Goal: Task Accomplishment & Management: Manage account settings

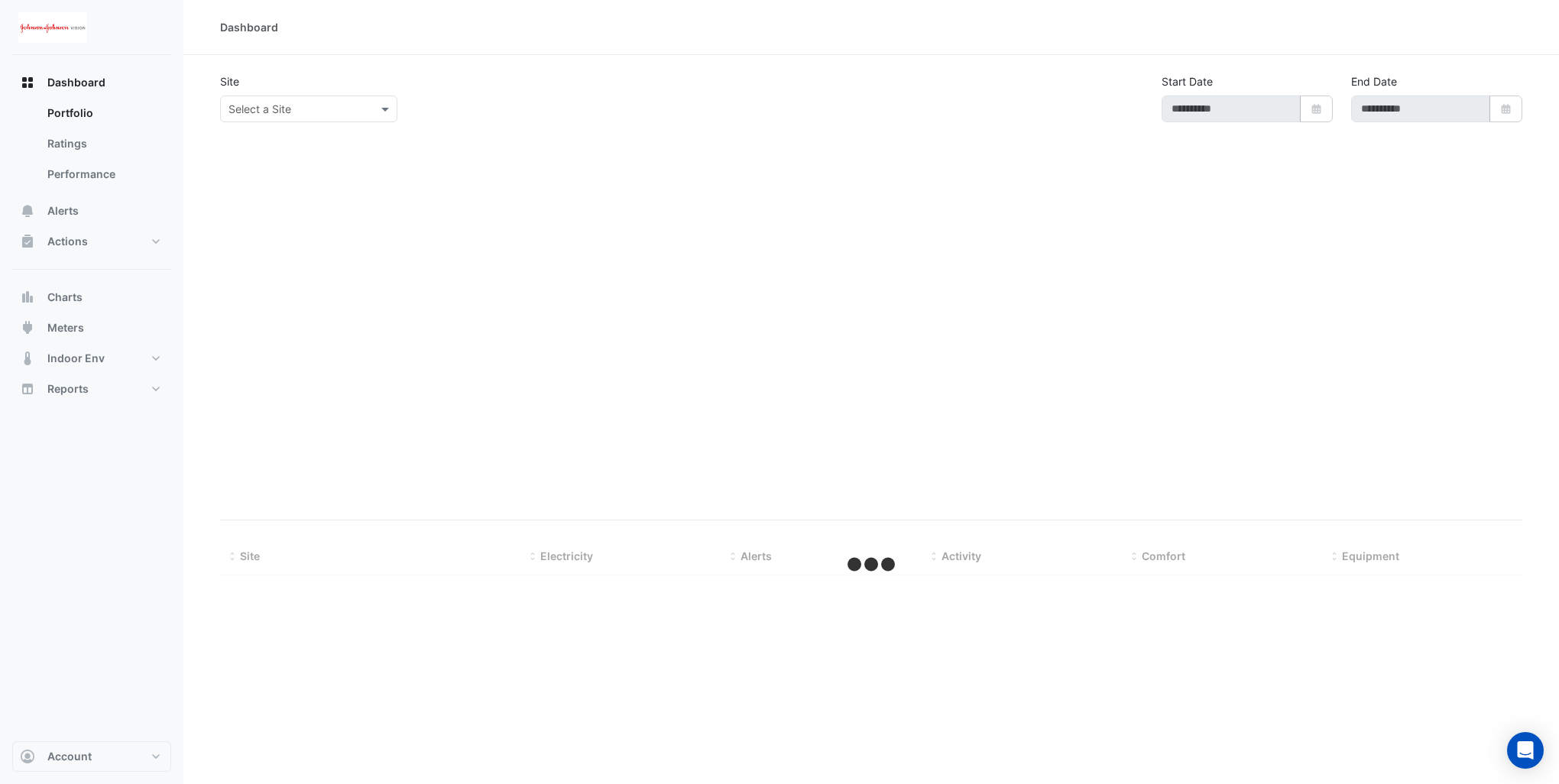
type input "**********"
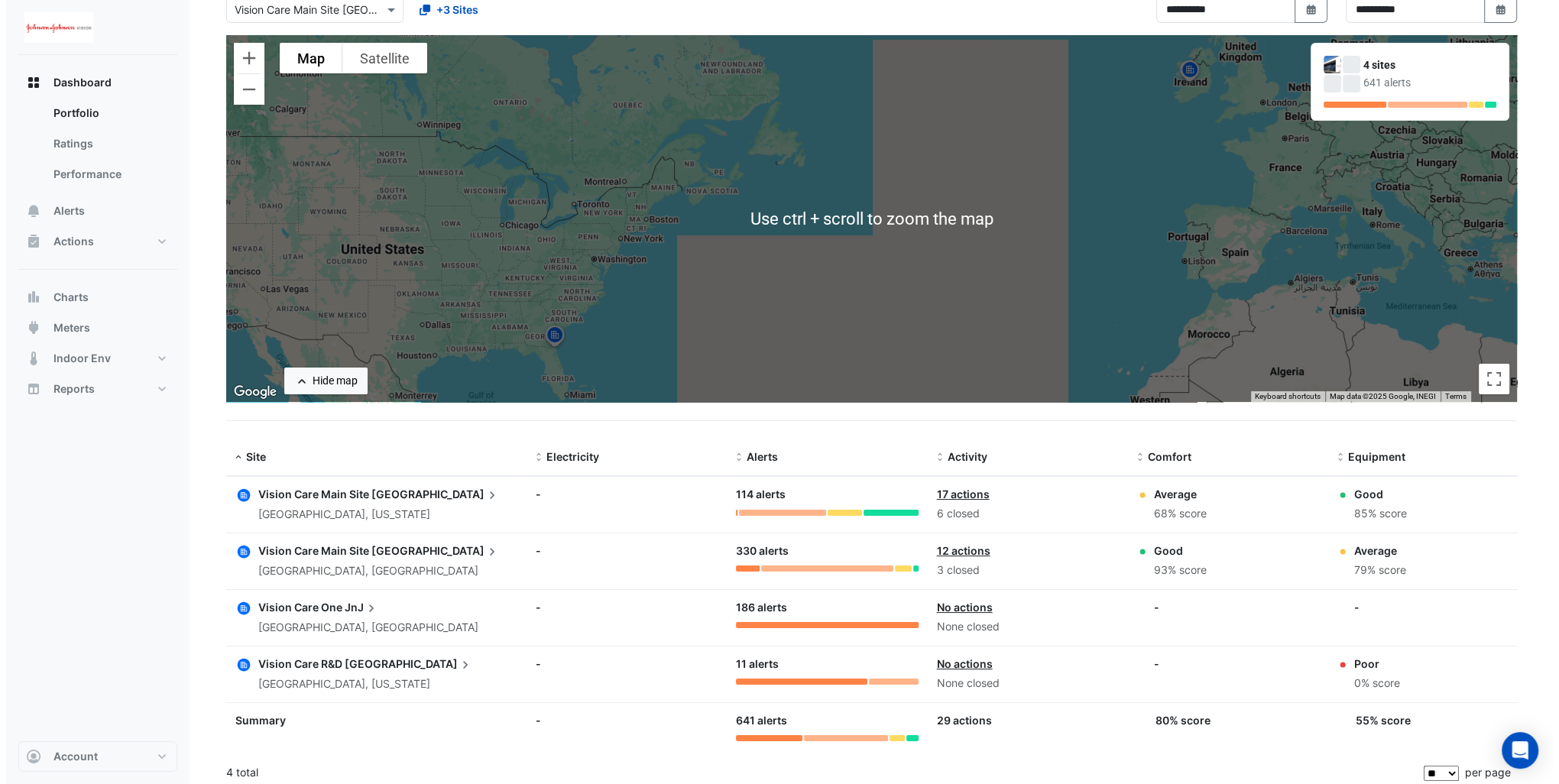
scroll to position [104, 0]
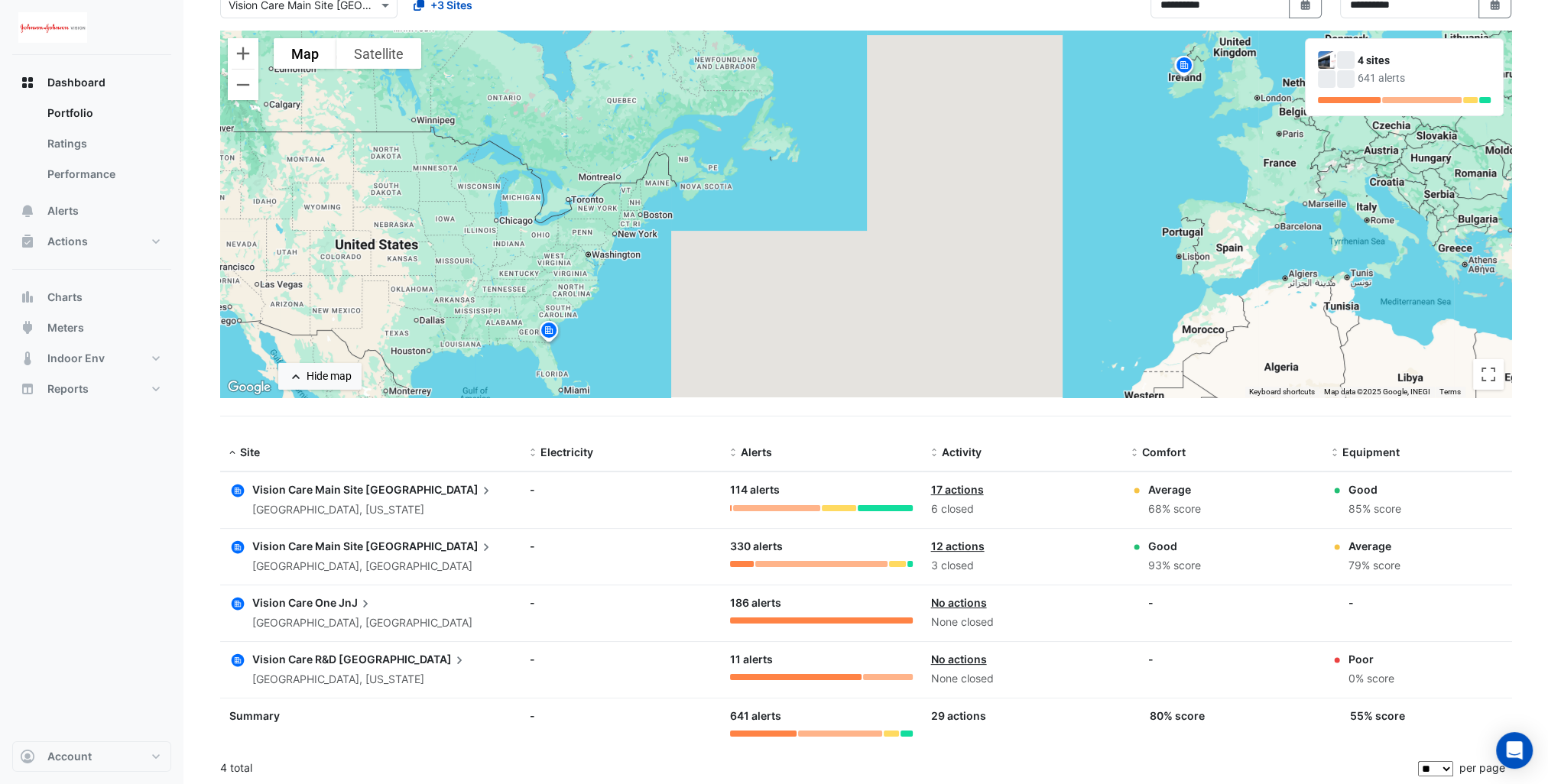
click at [312, 554] on div "Vision Care Main Site Limerick Limerick, Limerick" at bounding box center [373, 557] width 242 height 38
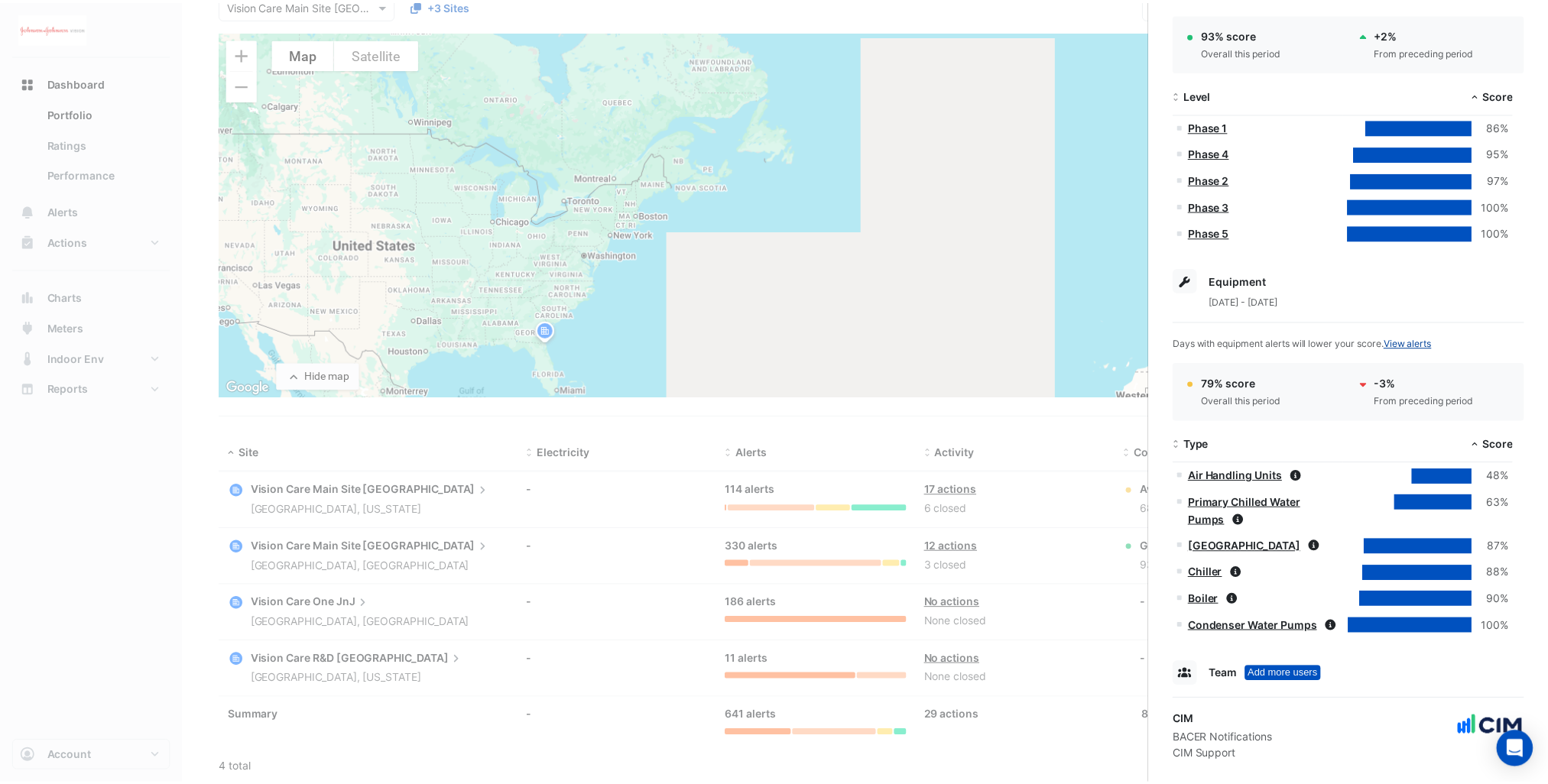
scroll to position [382, 0]
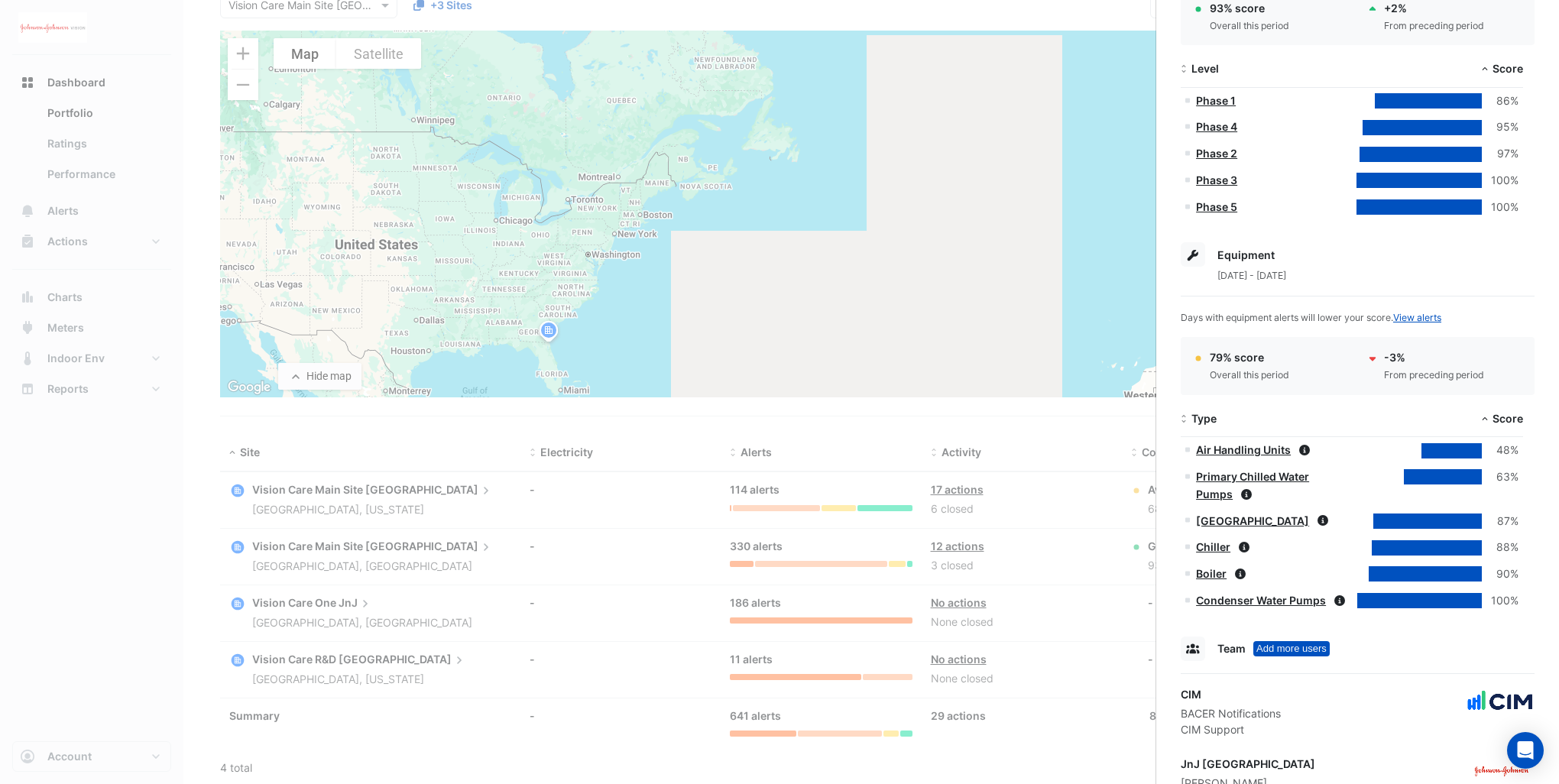
click at [398, 151] on ngb-offcanvas-backdrop at bounding box center [779, 392] width 1559 height 784
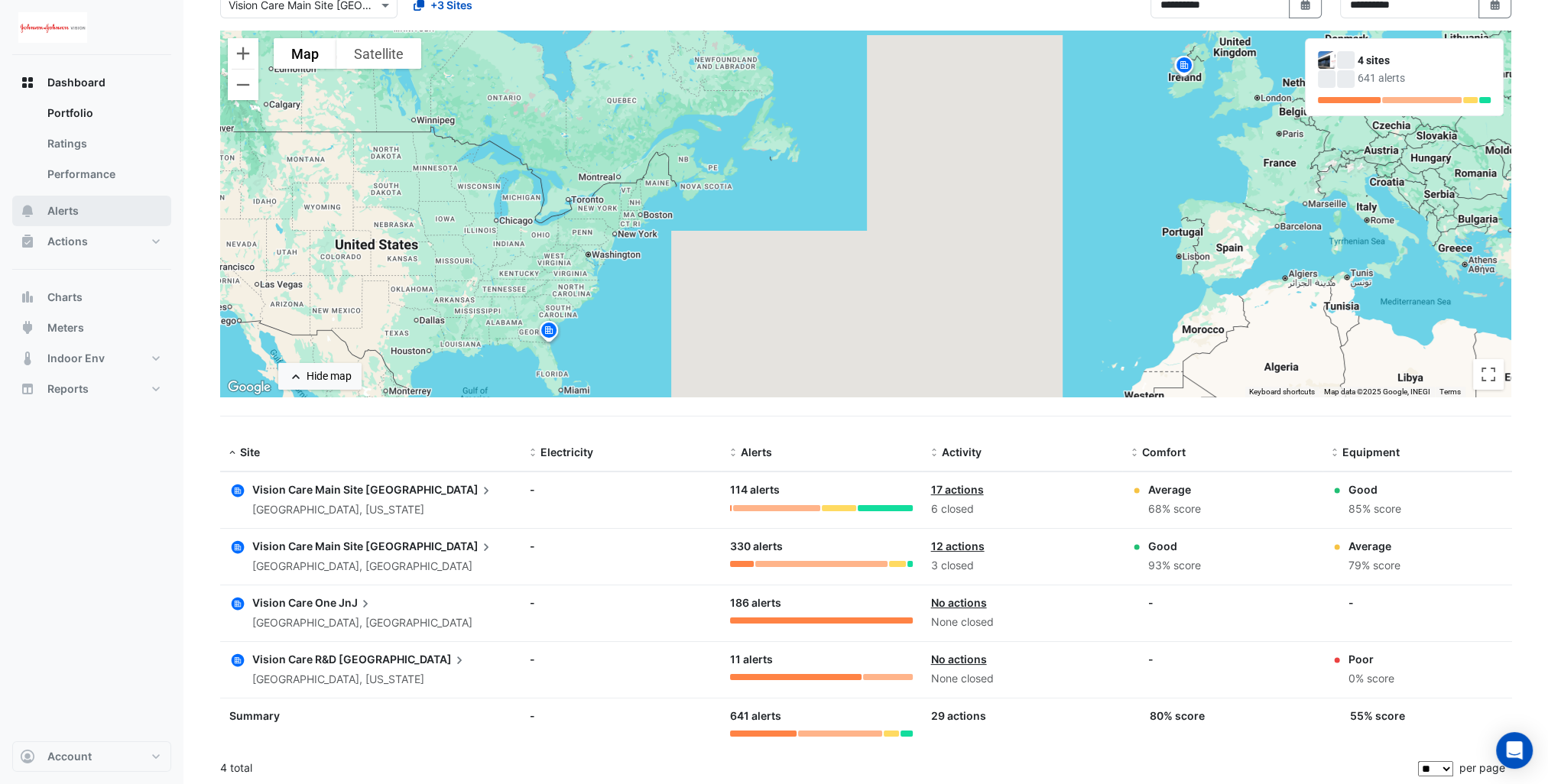
click at [74, 211] on span "Alerts" at bounding box center [63, 211] width 31 height 15
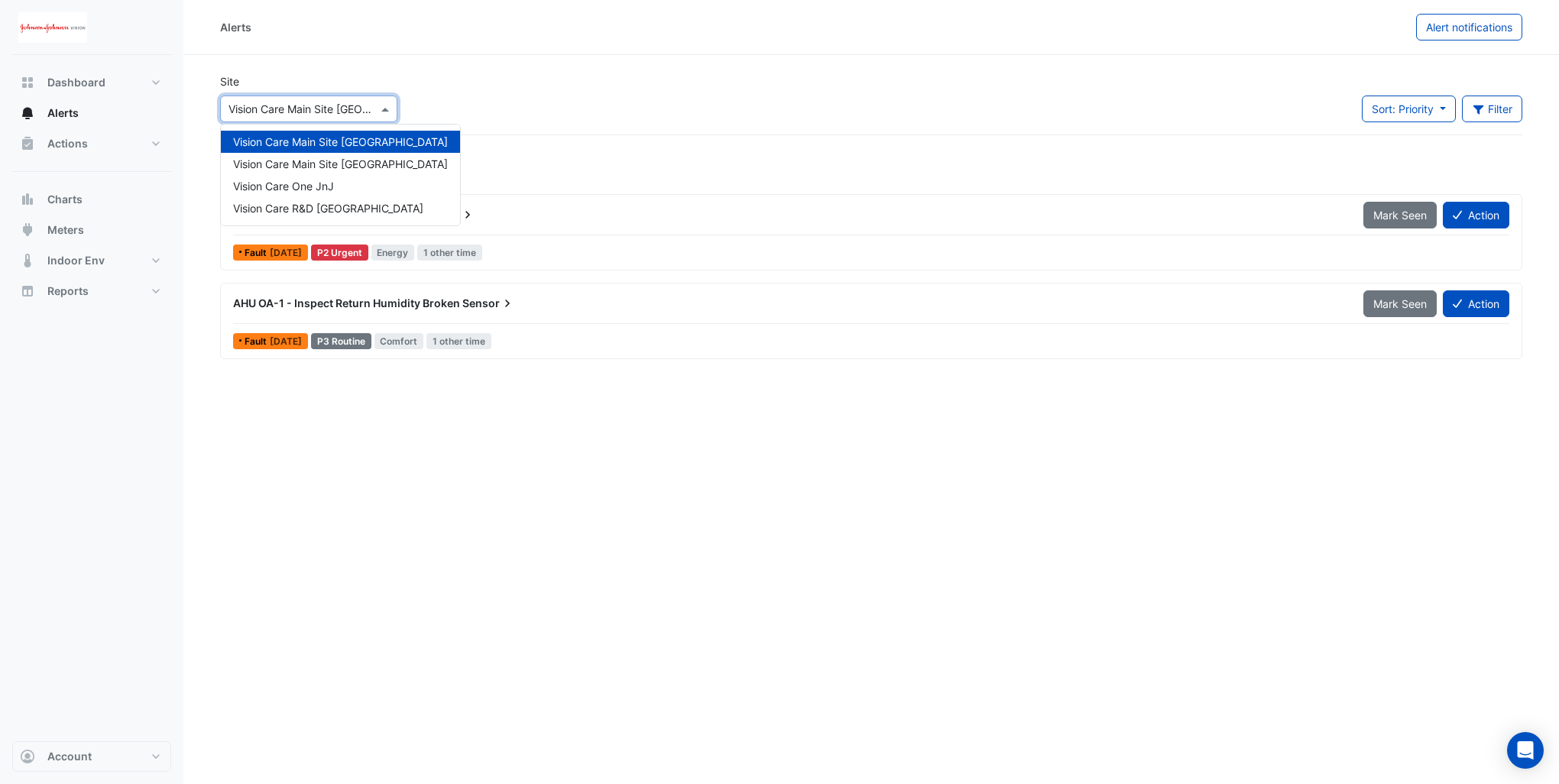
click at [388, 109] on span at bounding box center [387, 109] width 19 height 16
click at [360, 168] on span "Vision Care Main Site [GEOGRAPHIC_DATA]" at bounding box center [340, 164] width 215 height 13
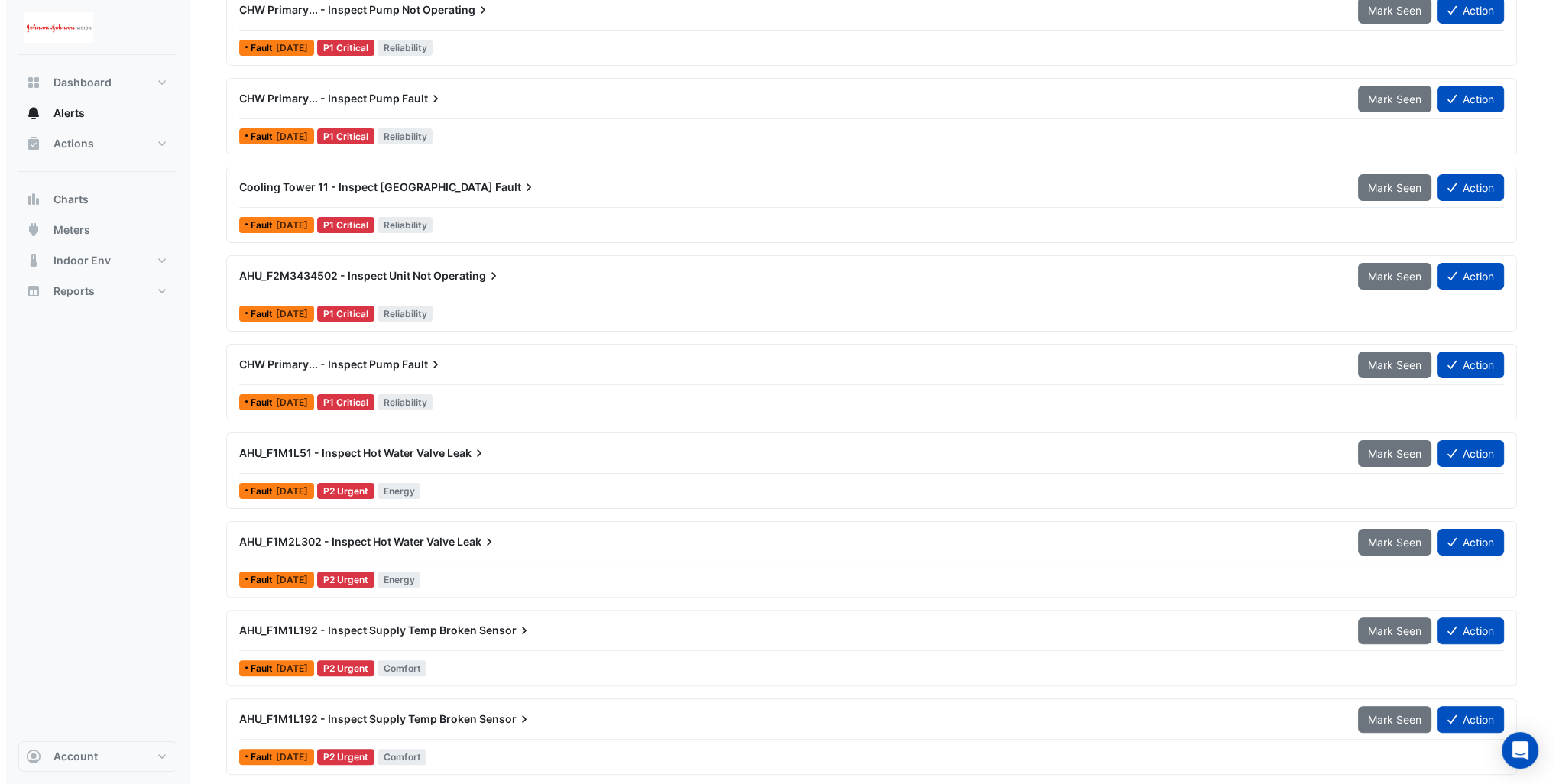
scroll to position [459, 0]
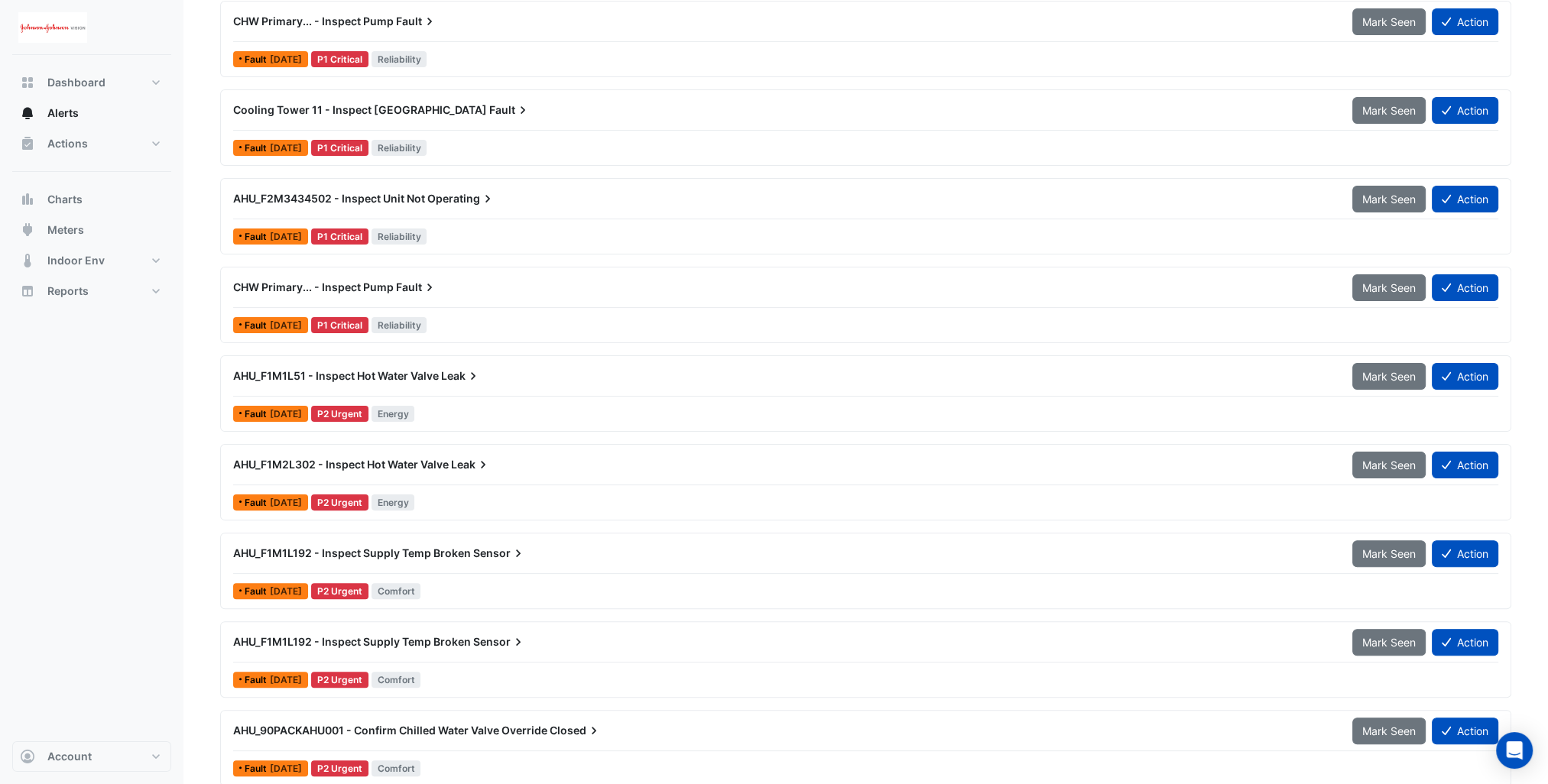
click at [382, 370] on span "AHU_F1M1L51 - Inspect Hot Water Valve" at bounding box center [336, 376] width 206 height 13
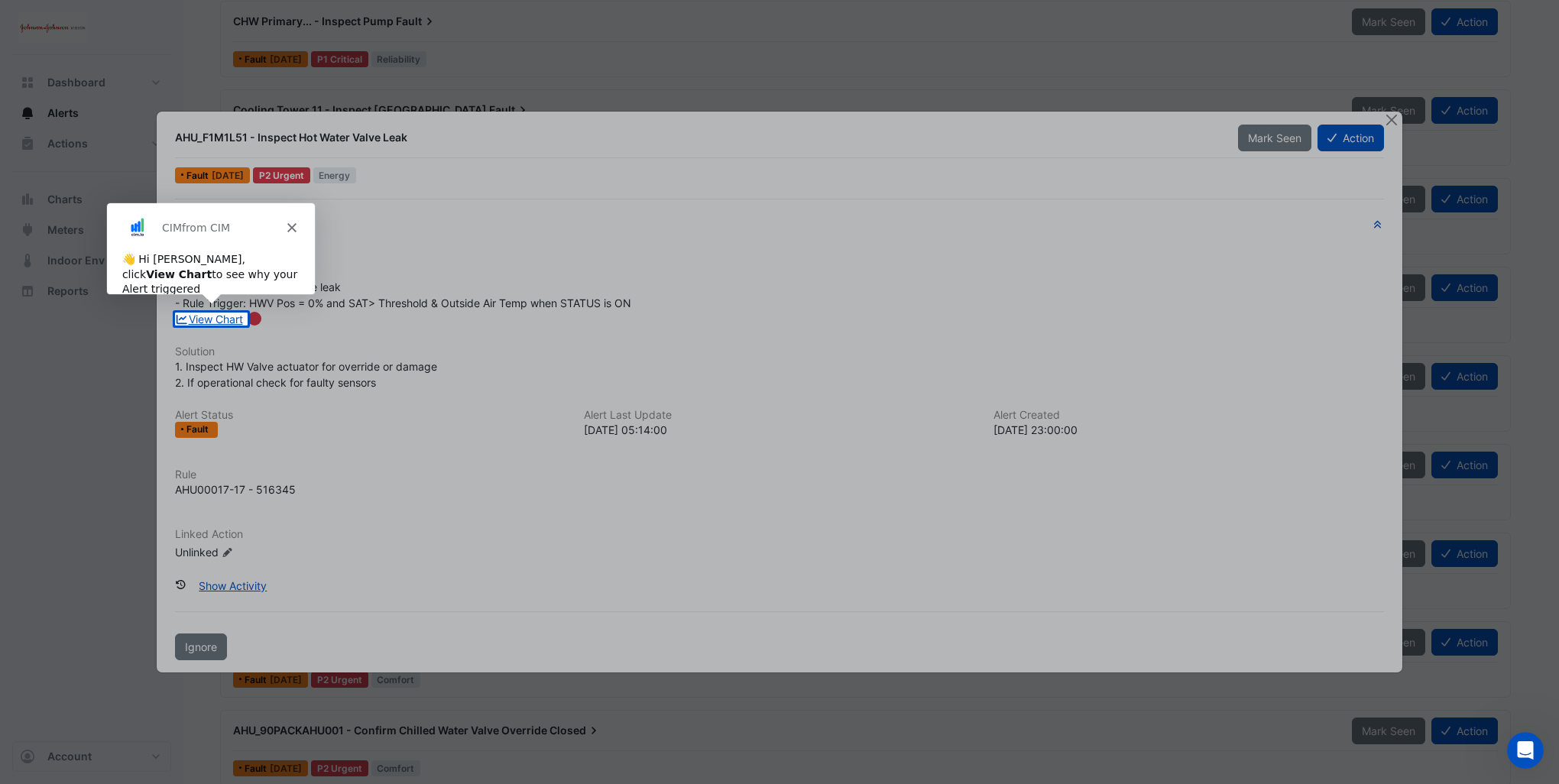
click at [287, 227] on icon "Close" at bounding box center [291, 227] width 9 height 9
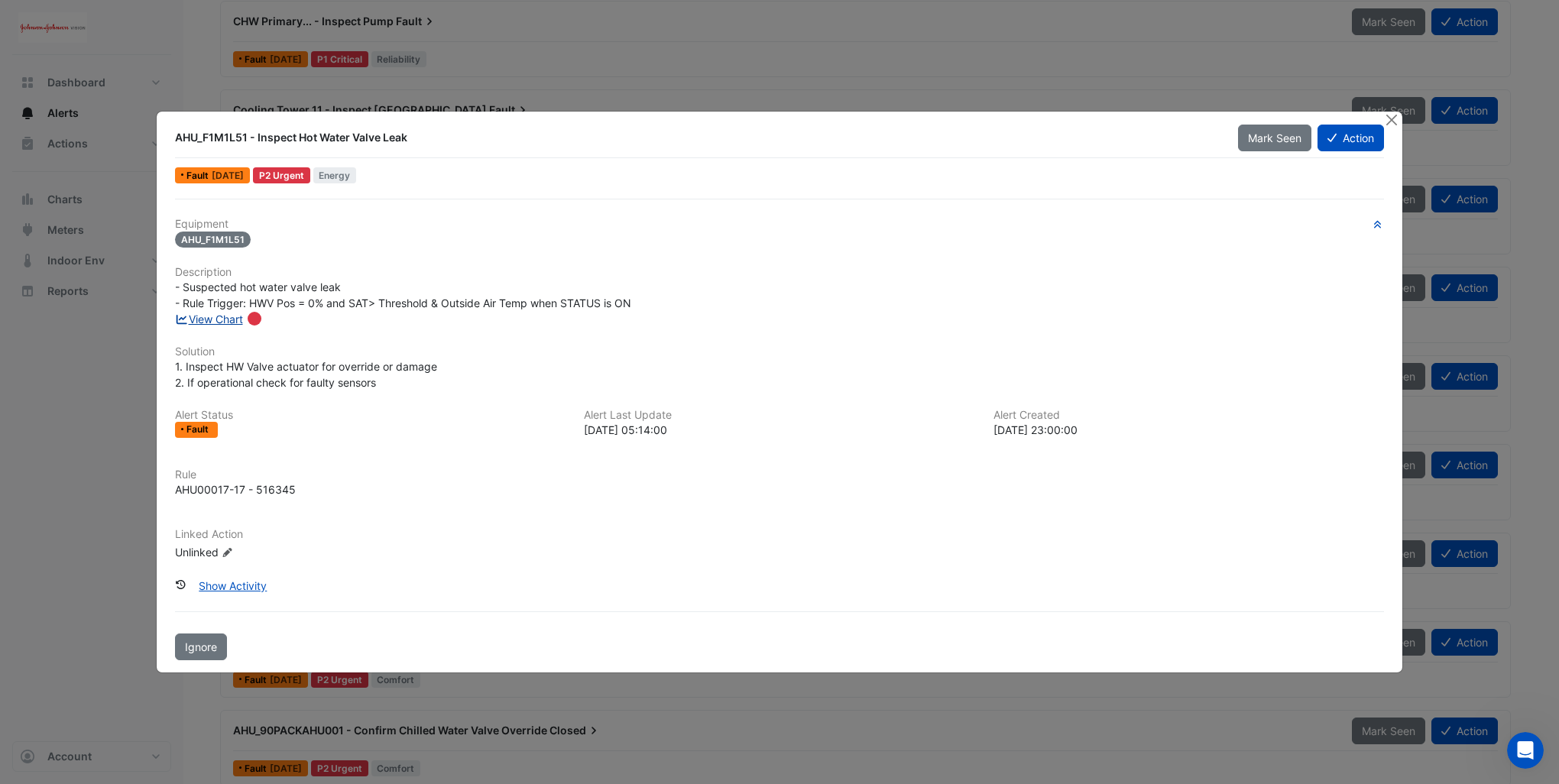
click at [201, 317] on link "View Chart" at bounding box center [208, 319] width 68 height 13
click at [1356, 135] on button "Action" at bounding box center [1351, 138] width 67 height 27
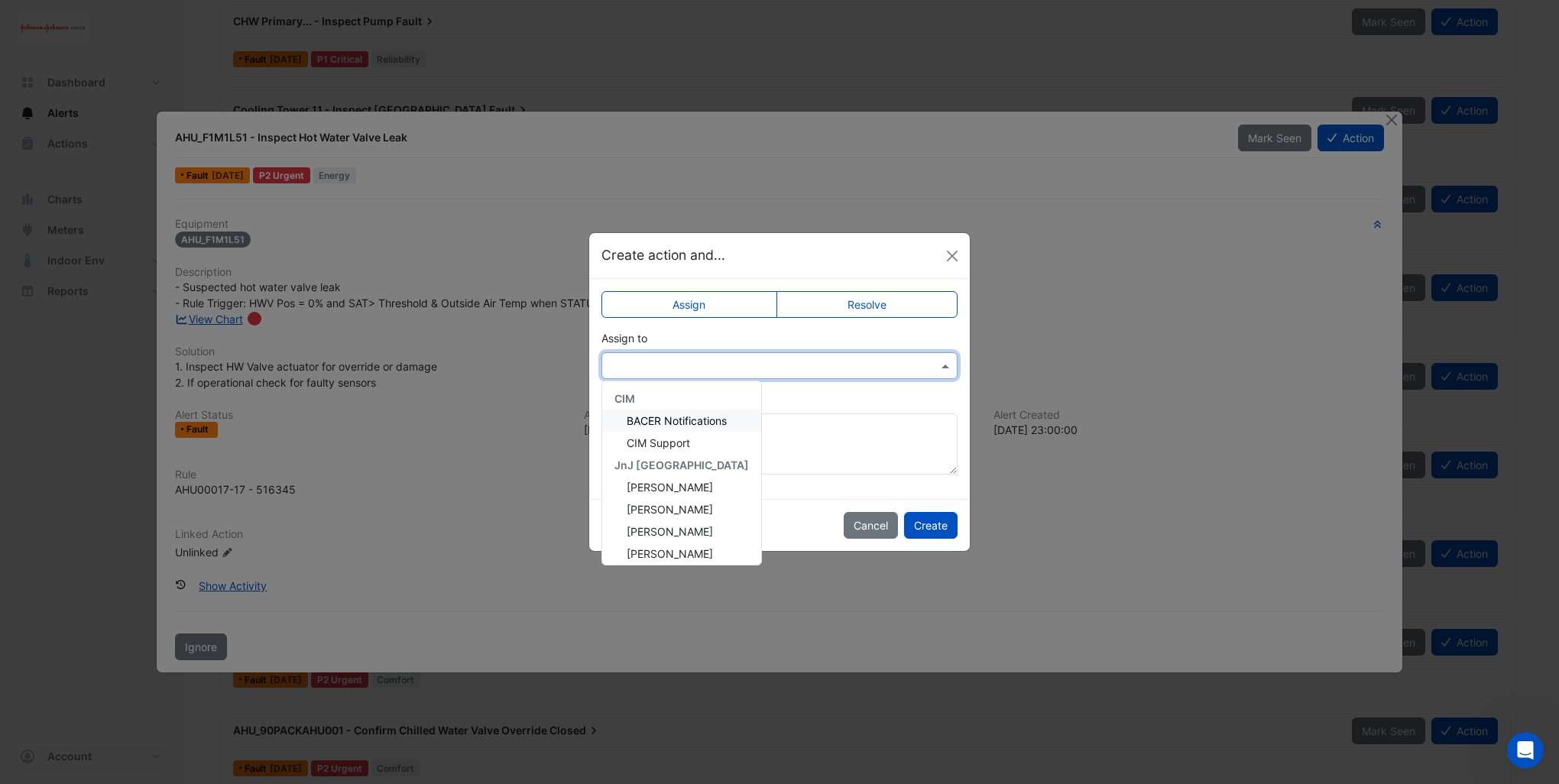
click at [946, 362] on span at bounding box center [947, 365] width 19 height 16
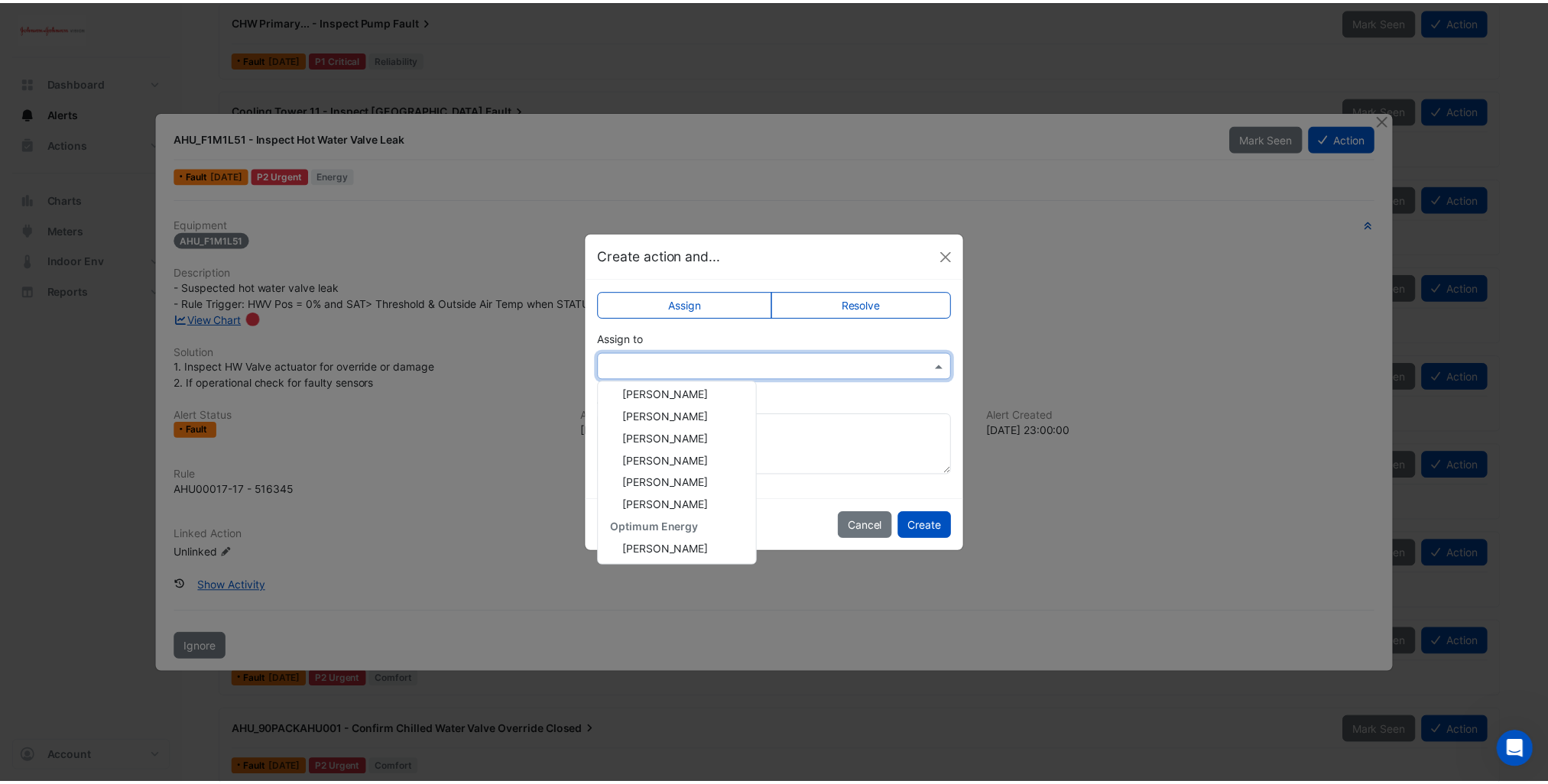
scroll to position [247, 0]
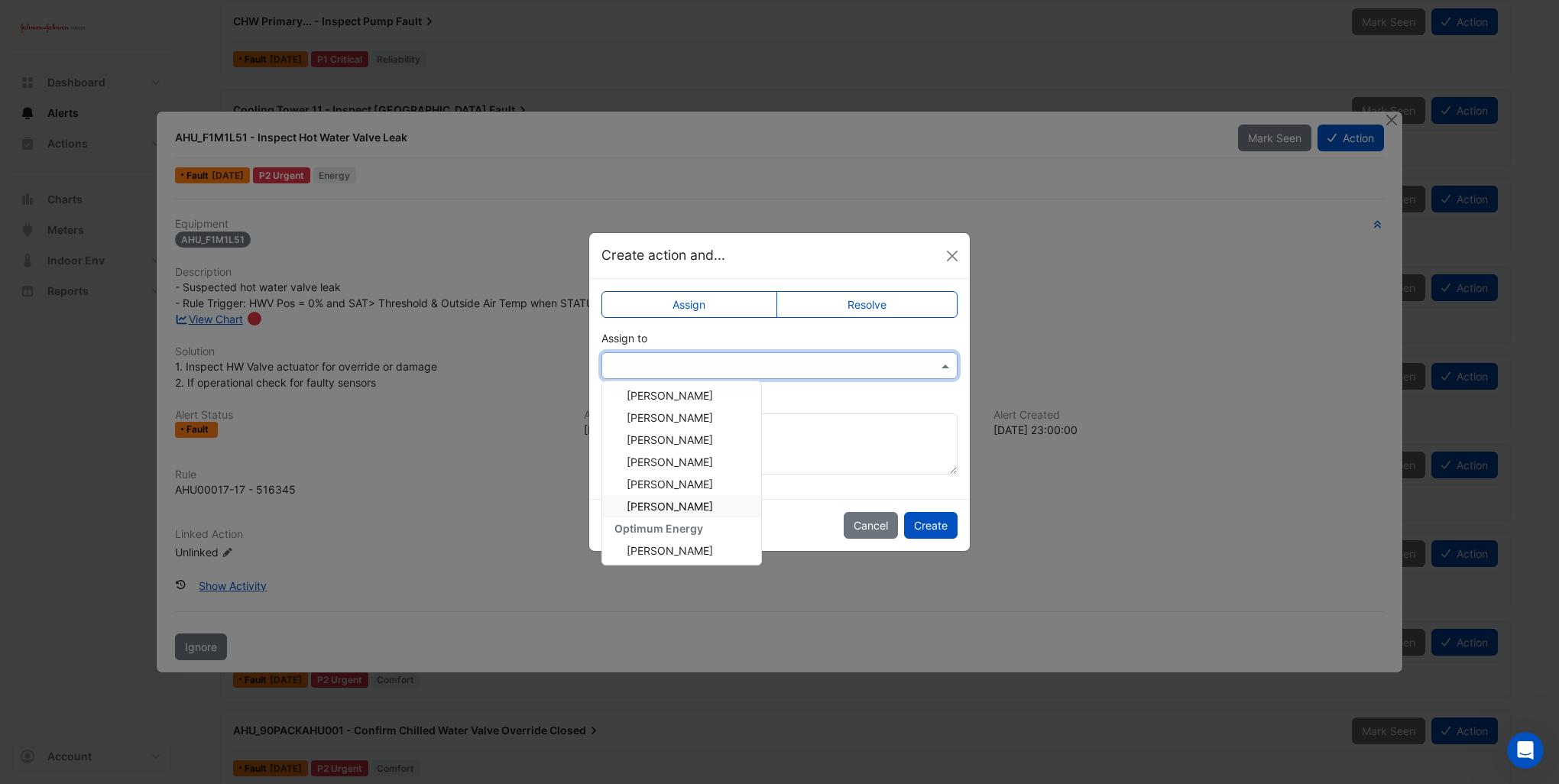
click at [709, 504] on span "[PERSON_NAME]" at bounding box center [670, 507] width 86 height 13
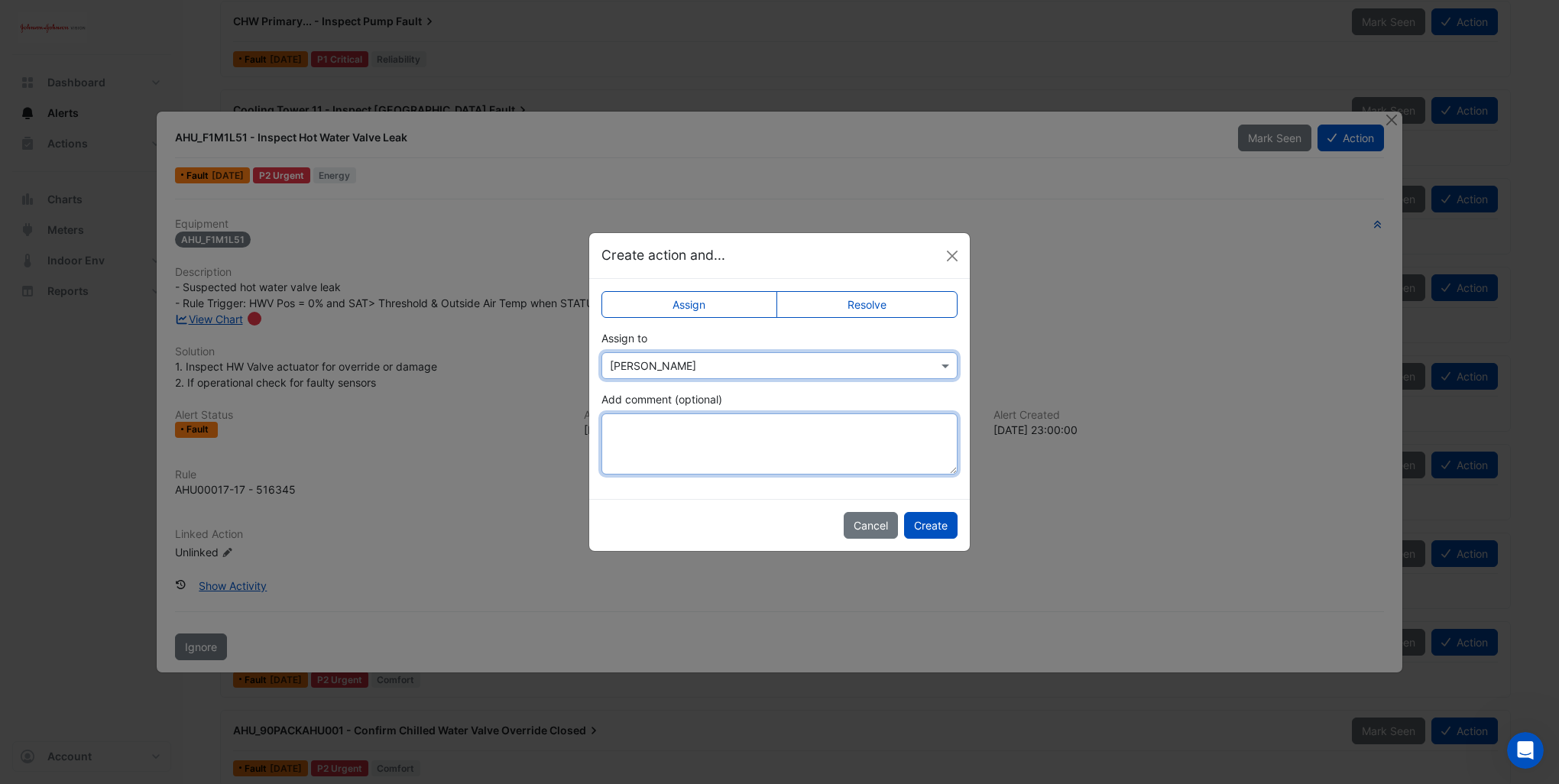
click at [728, 425] on textarea "Add comment (optional)" at bounding box center [780, 444] width 356 height 61
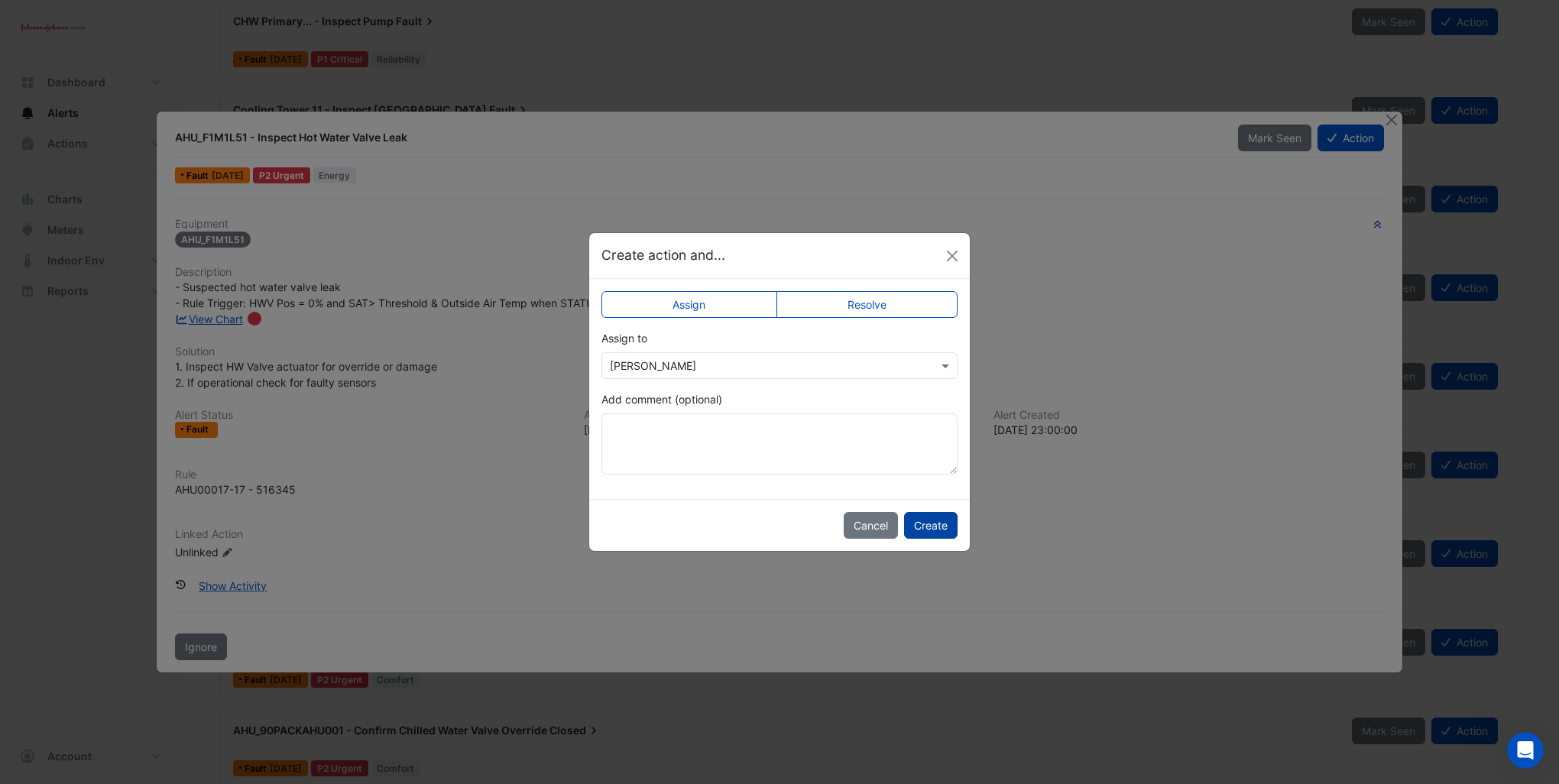
click at [950, 530] on button "Create" at bounding box center [931, 526] width 53 height 27
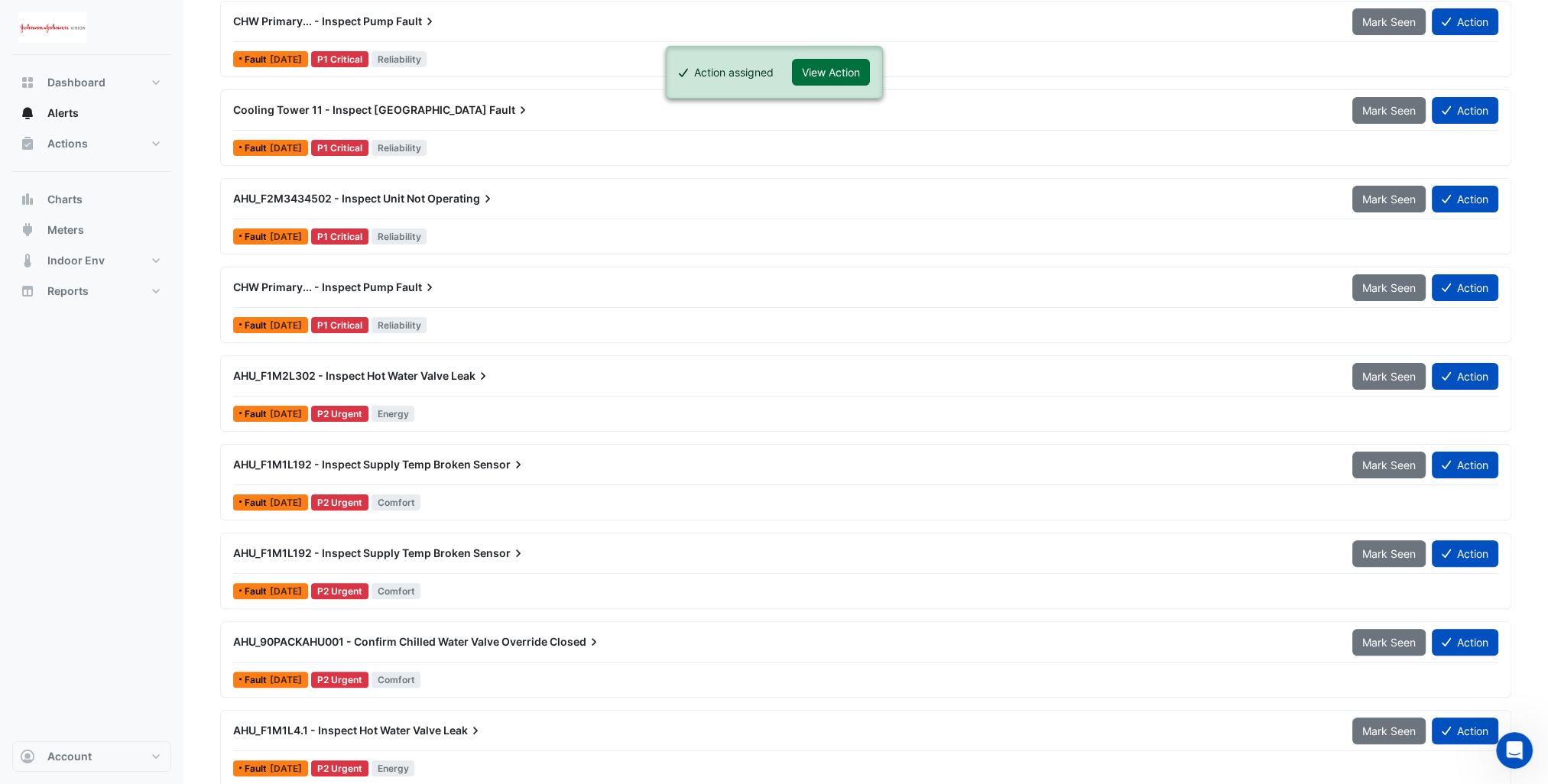
click at [835, 67] on button "View Action" at bounding box center [830, 72] width 78 height 27
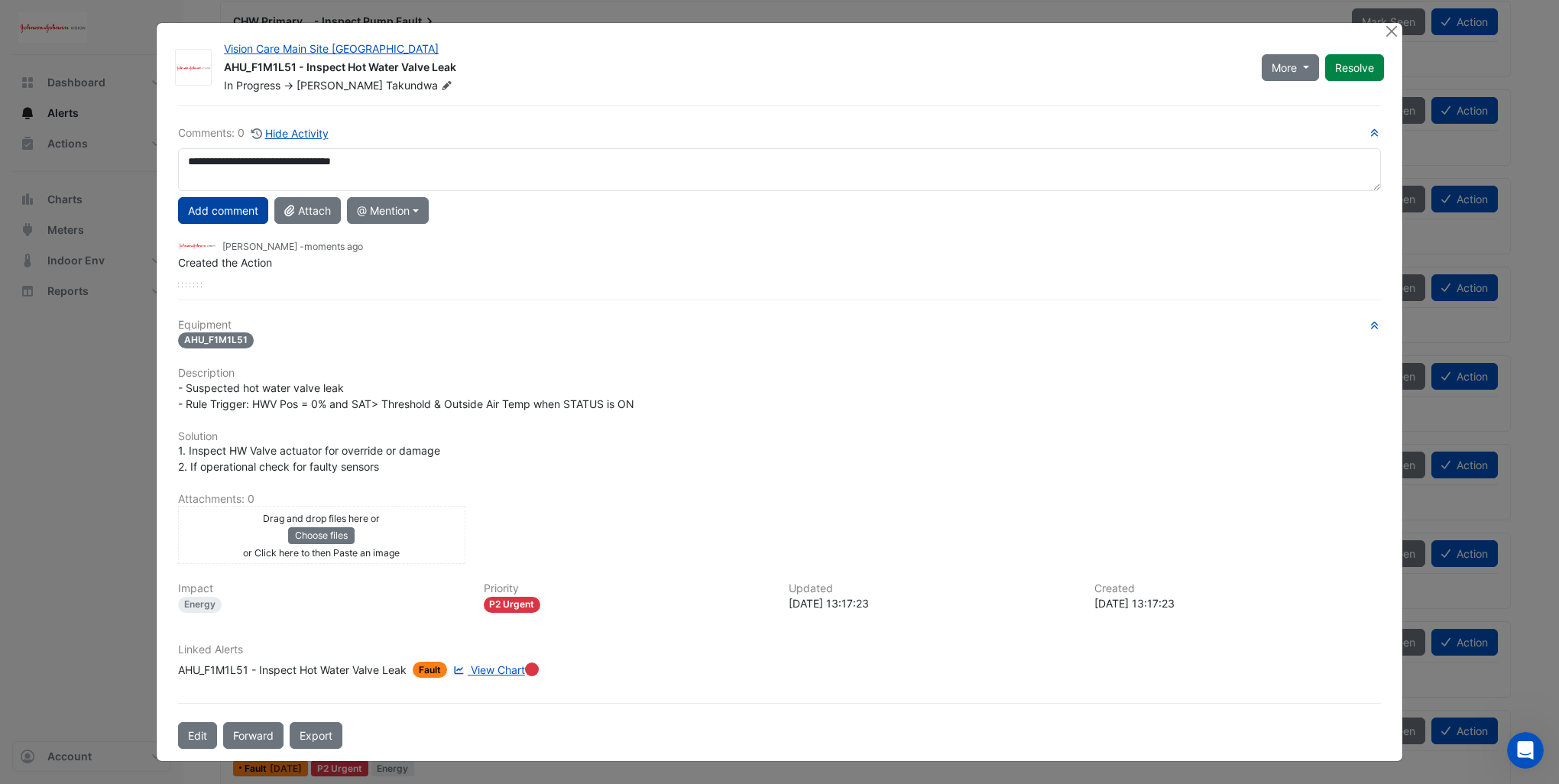
type textarea "**********"
click at [227, 208] on button "Add comment" at bounding box center [223, 211] width 90 height 27
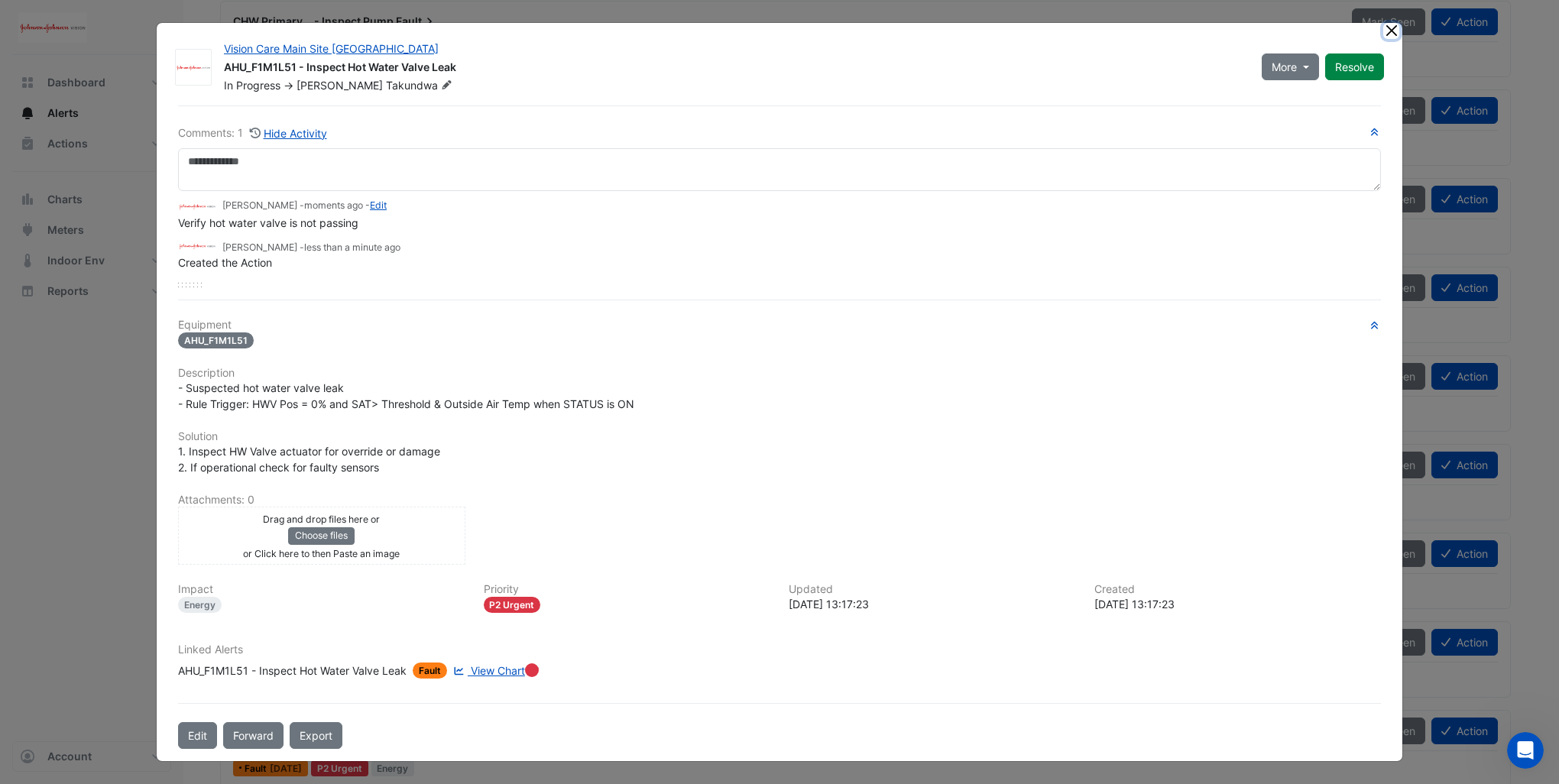
click at [1391, 32] on button "Close" at bounding box center [1391, 30] width 16 height 16
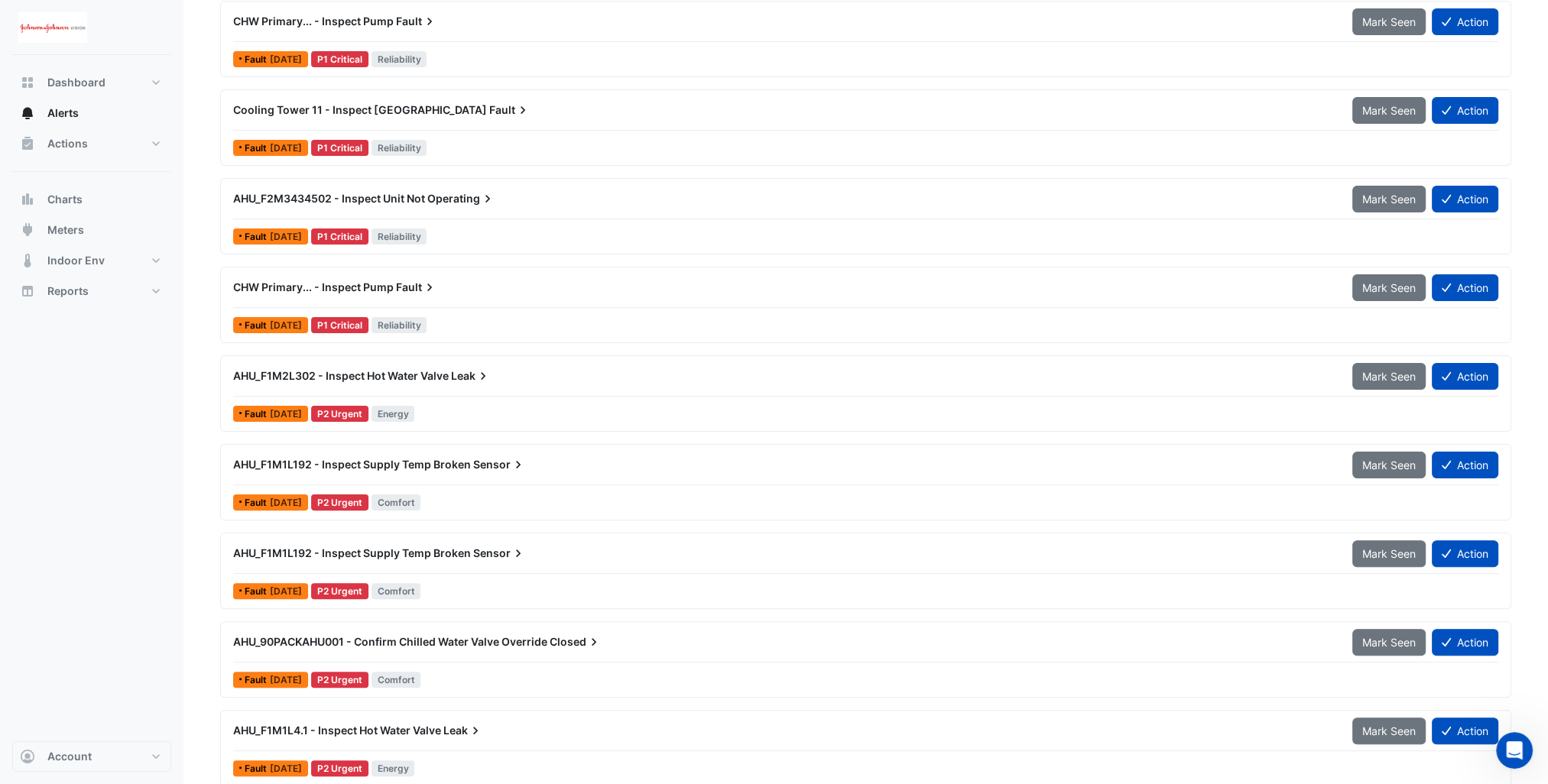
click at [376, 636] on span "AHU_90PACKAHU001 - Confirm Chilled Water Valve Override" at bounding box center [391, 642] width 314 height 13
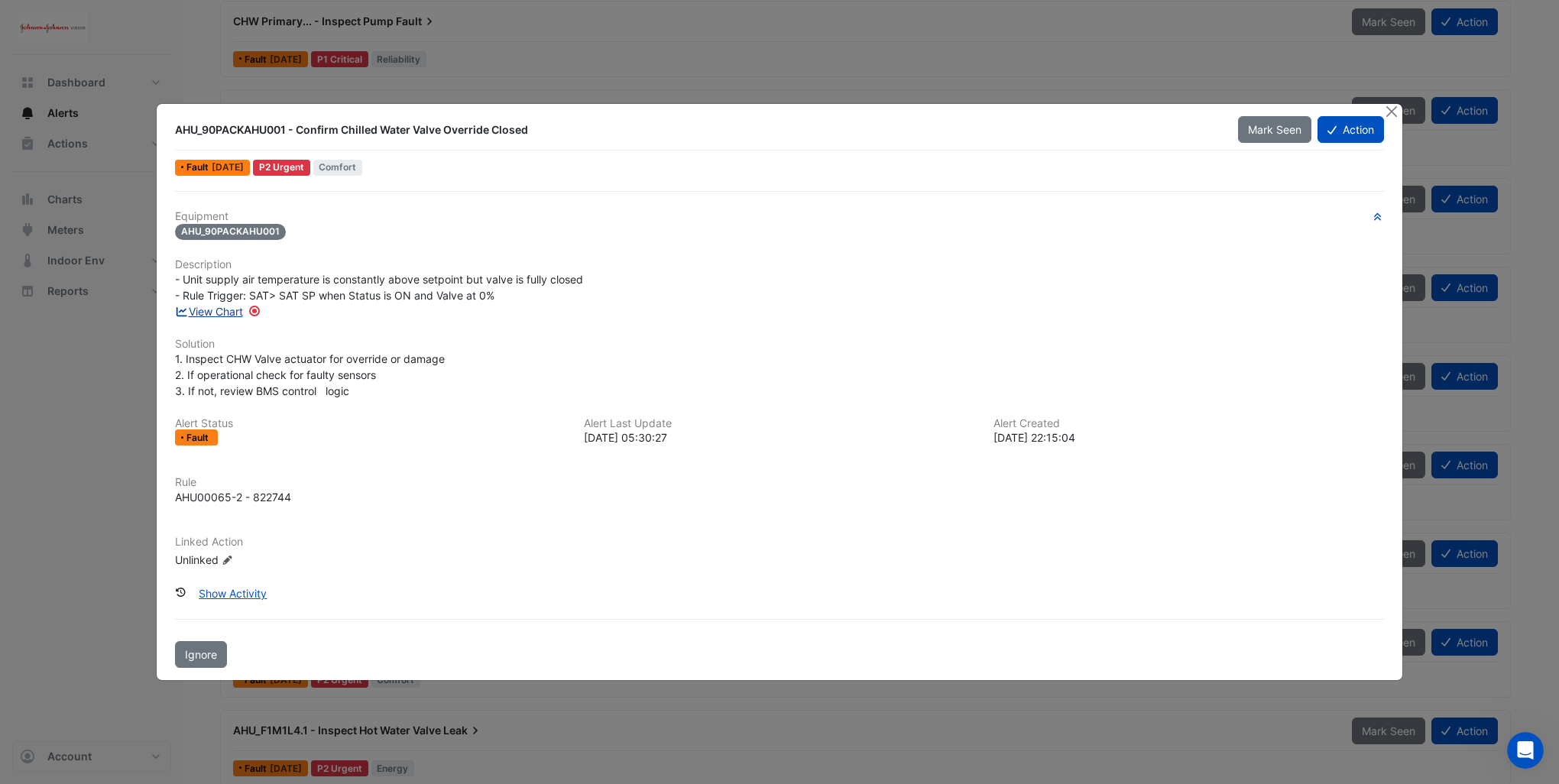
click at [219, 313] on link "View Chart" at bounding box center [208, 312] width 68 height 13
click at [1393, 115] on button "Close" at bounding box center [1391, 111] width 16 height 16
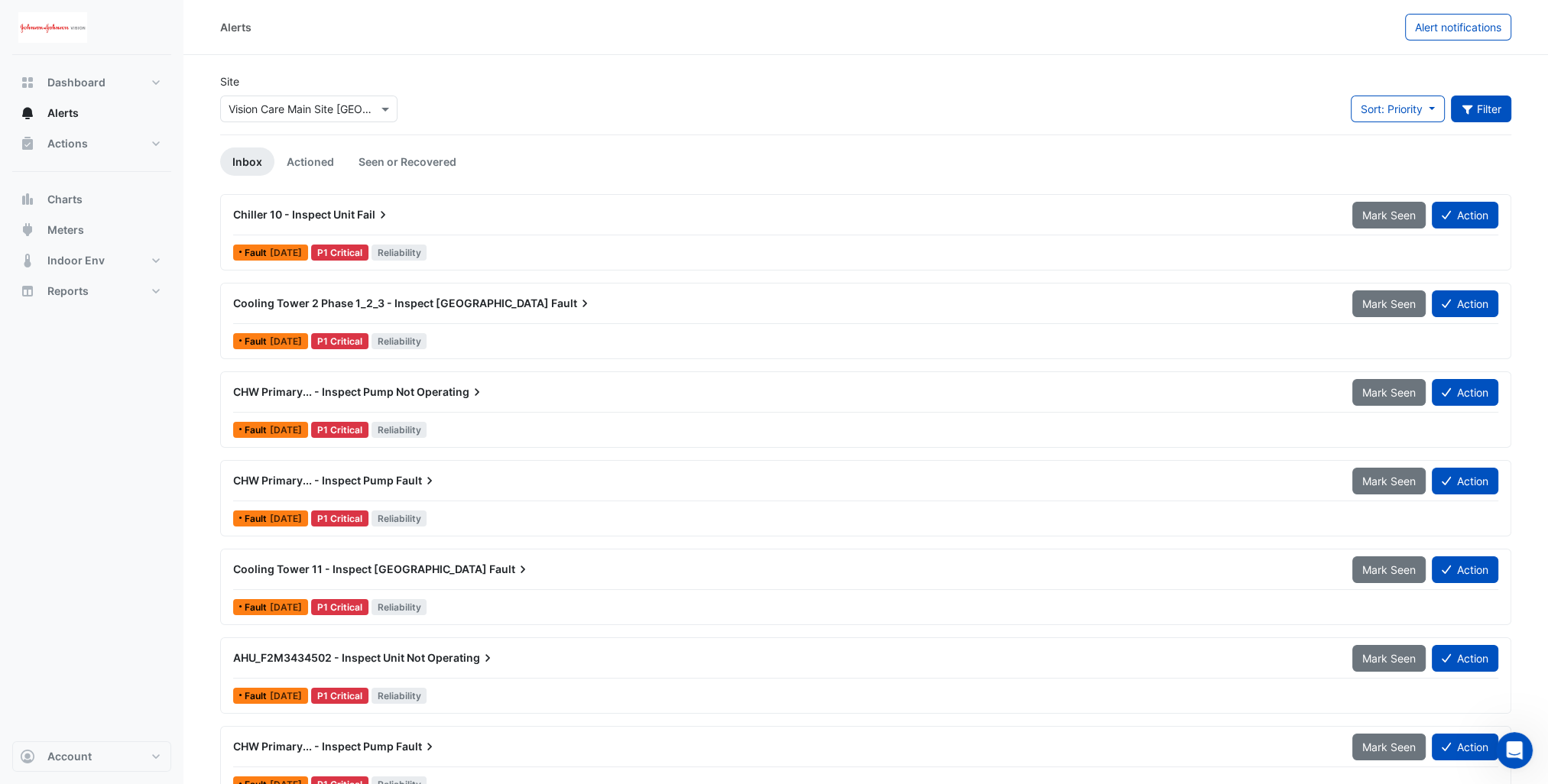
click at [1477, 103] on button "Filter" at bounding box center [1481, 109] width 61 height 27
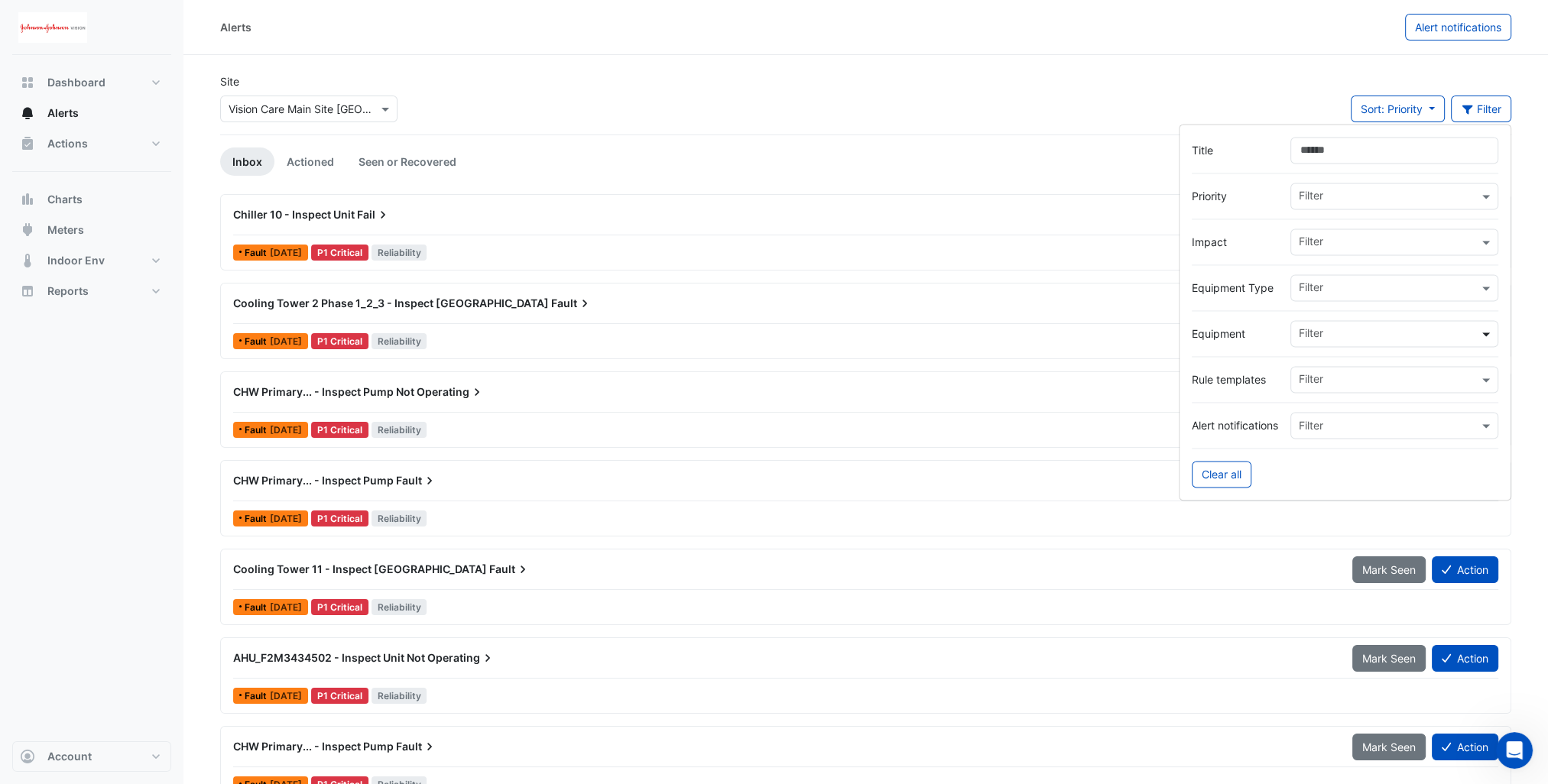
click at [1489, 329] on span at bounding box center [1488, 333] width 19 height 16
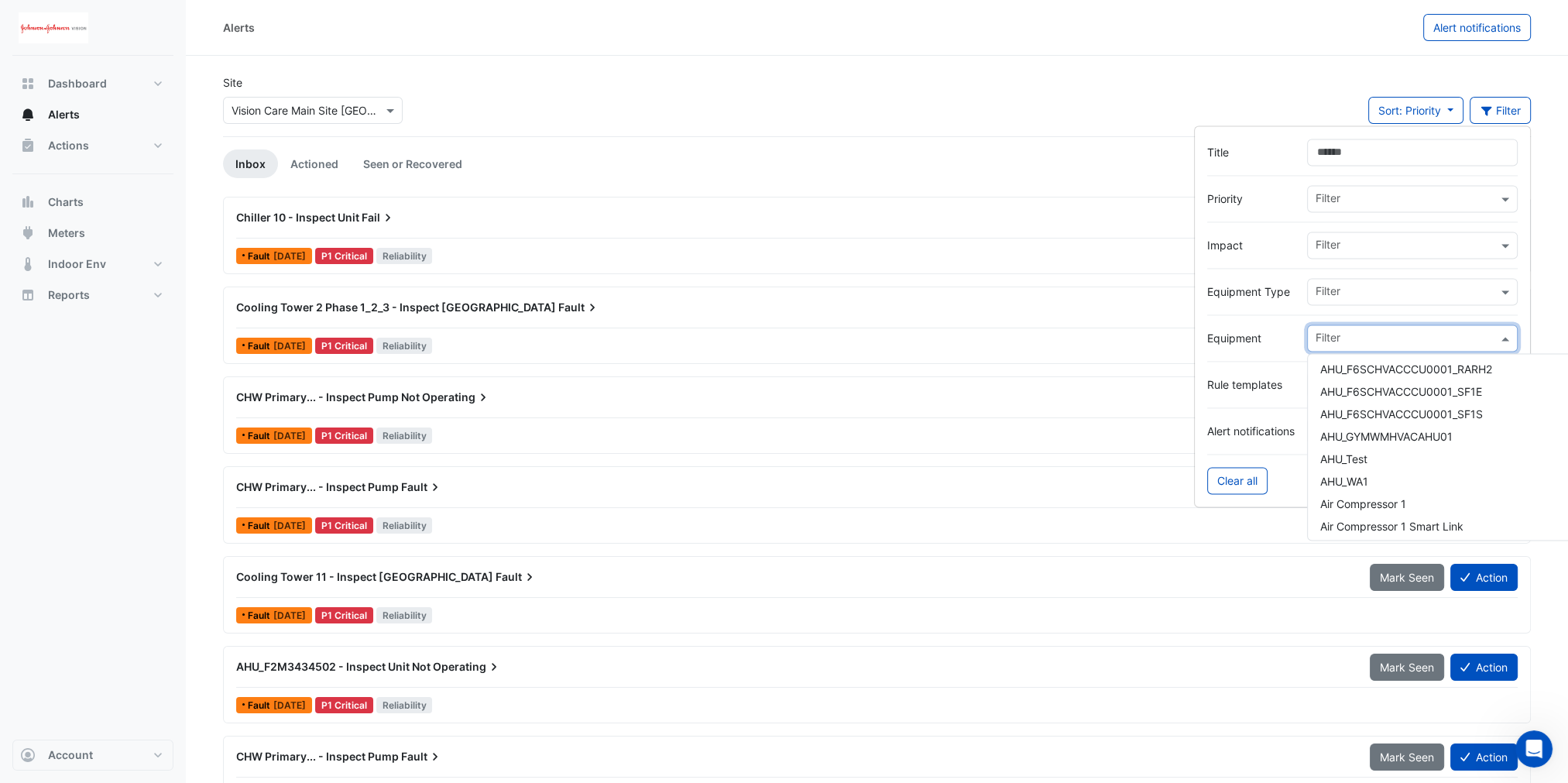
scroll to position [3099, 0]
click at [1383, 415] on span "AHU_GYMWMHVACAHU01" at bounding box center [1387, 418] width 132 height 14
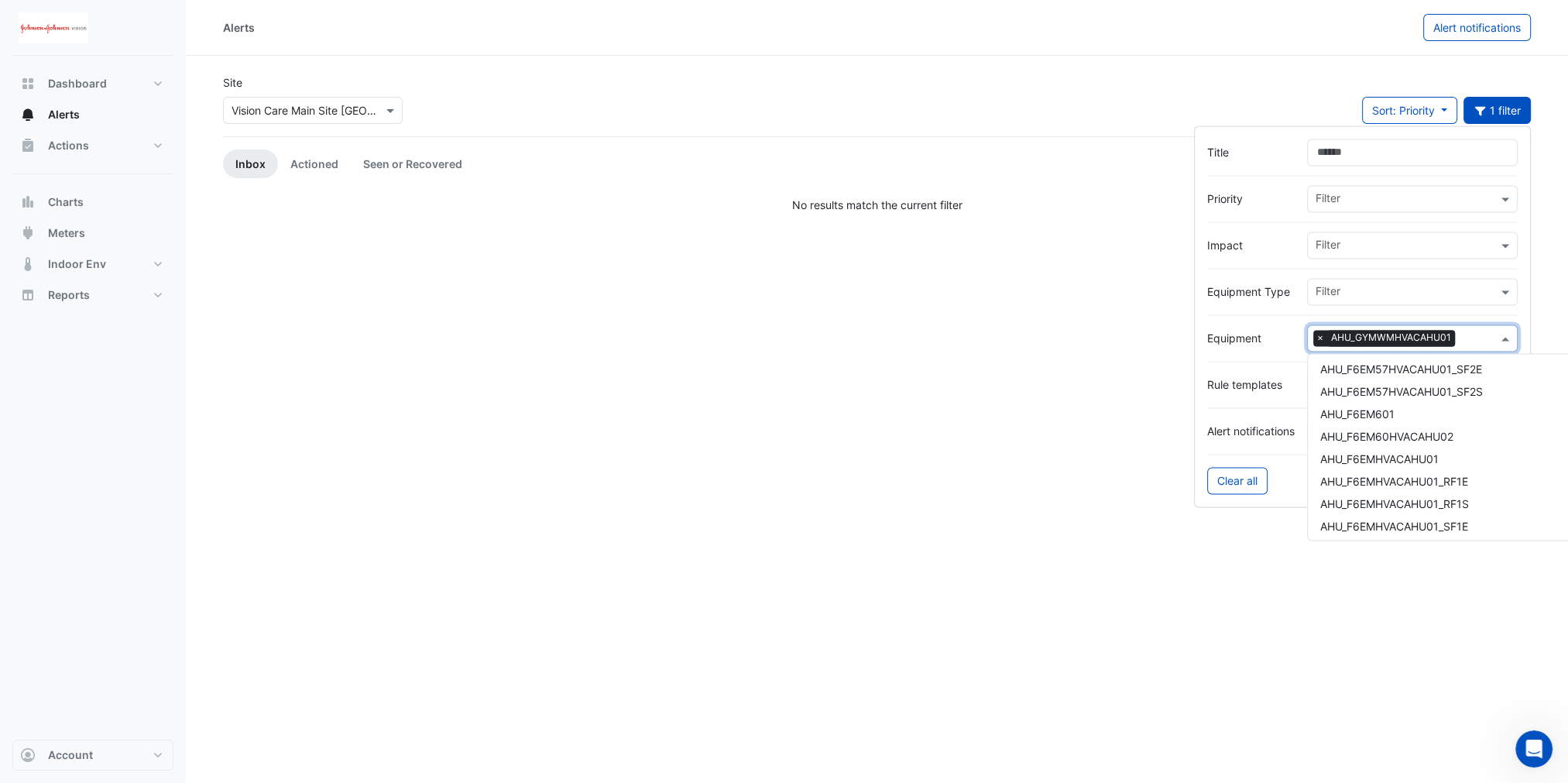
scroll to position [1859, 0]
click at [1316, 336] on span "×" at bounding box center [1321, 338] width 14 height 15
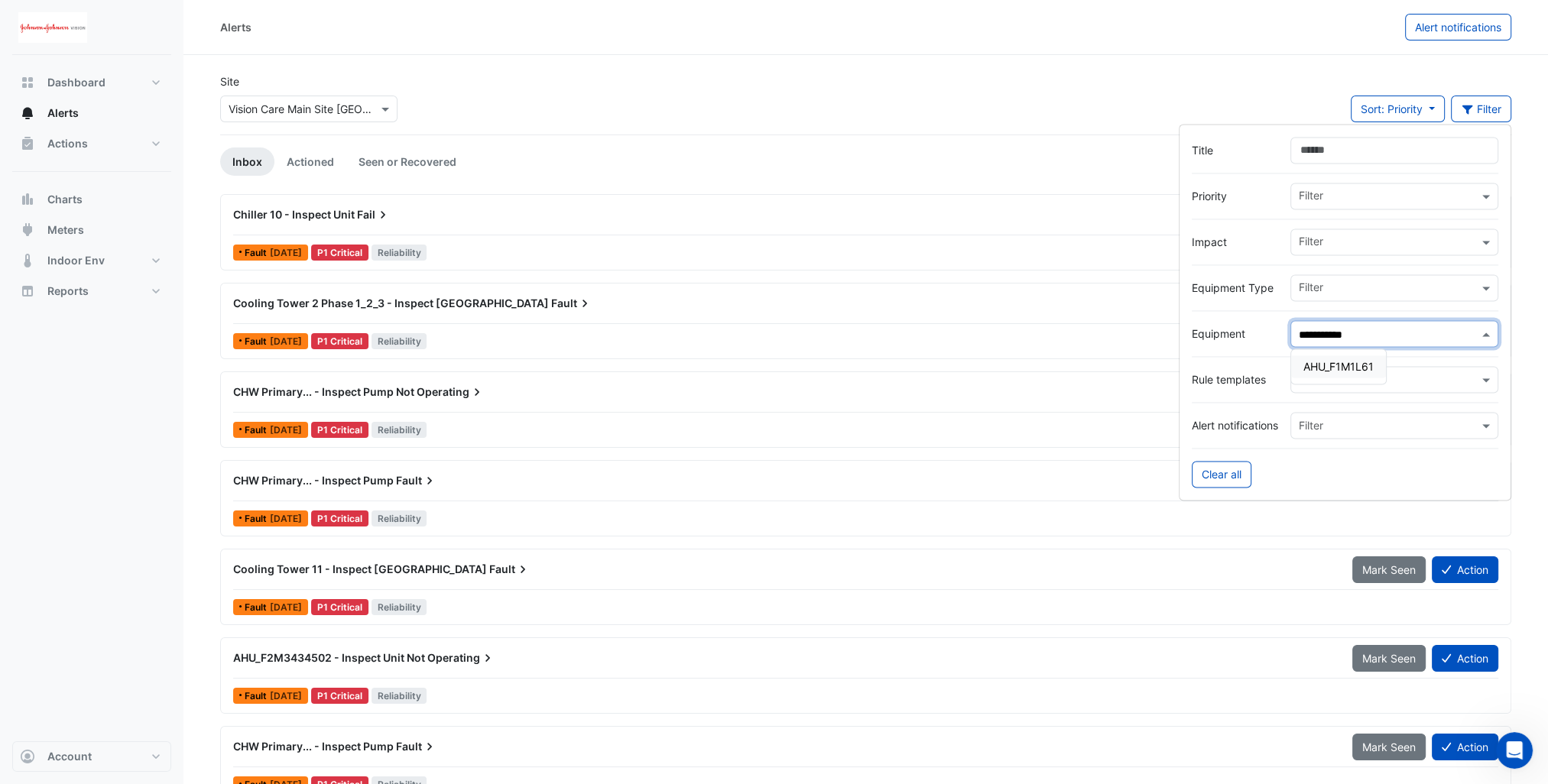
click at [1356, 365] on span "AHU_F1M1L61" at bounding box center [1339, 367] width 70 height 13
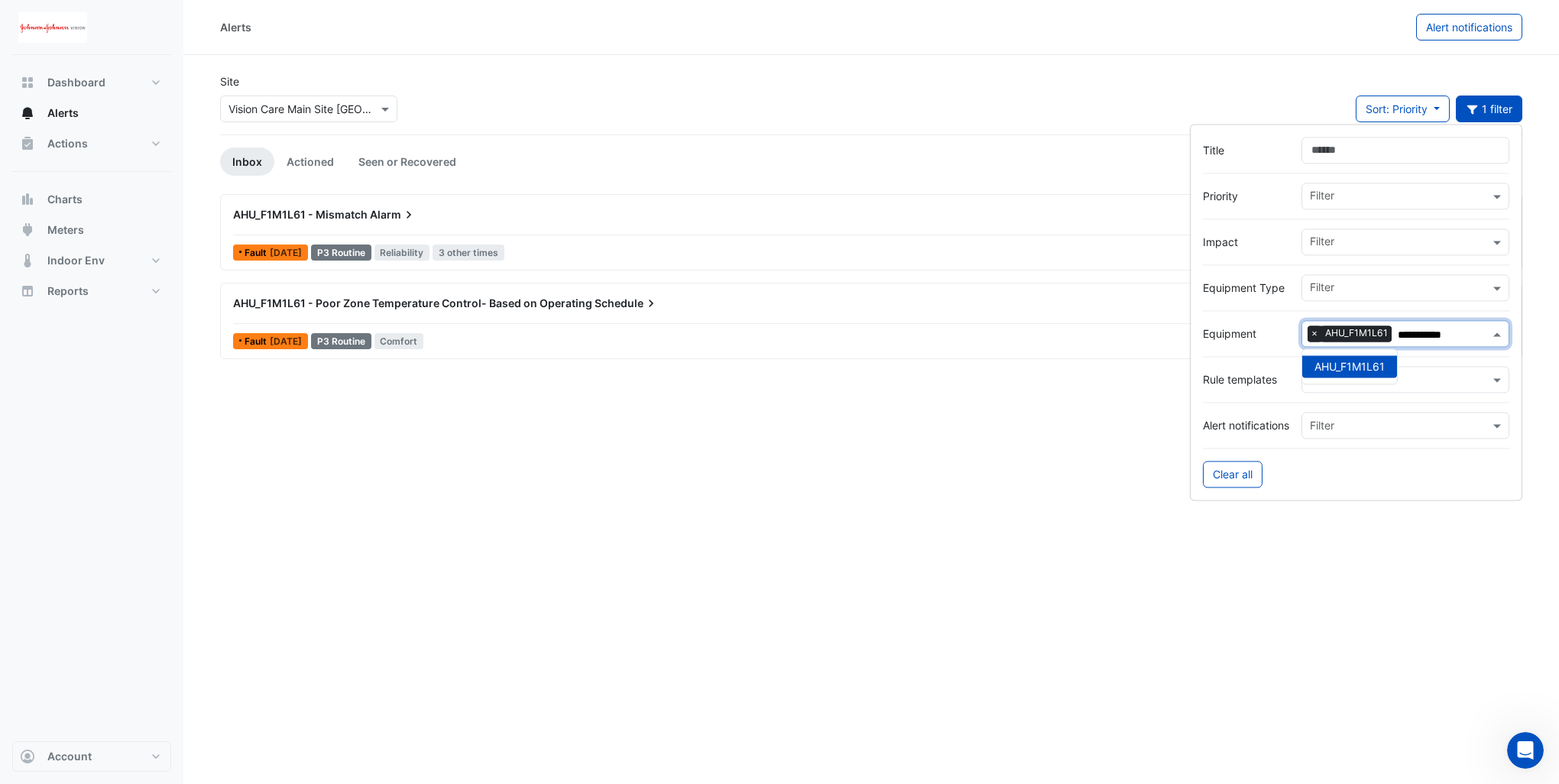
click at [1316, 333] on span "×" at bounding box center [1314, 333] width 13 height 15
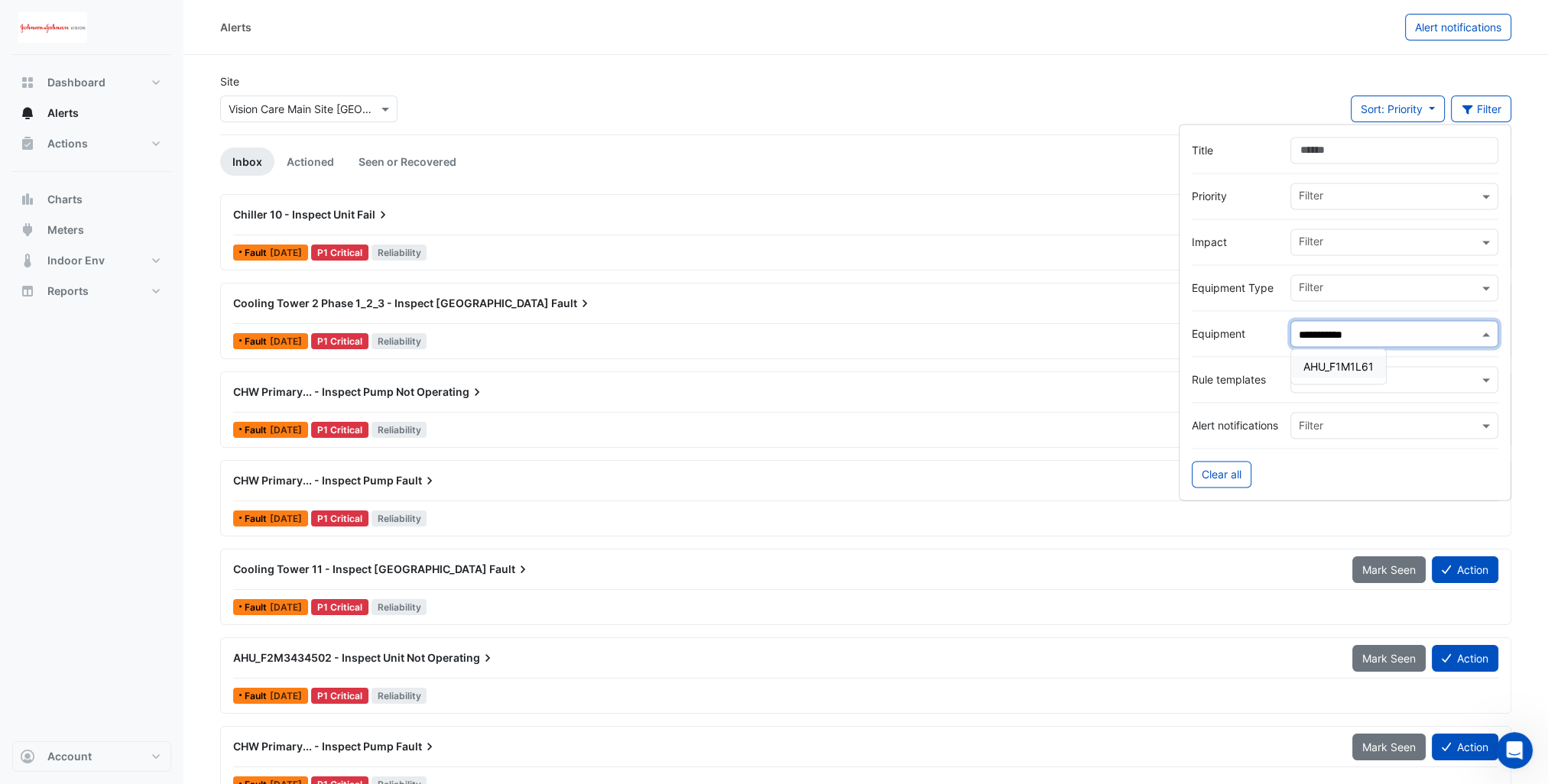
click at [1343, 366] on span "AHU_F1M1L61" at bounding box center [1339, 367] width 70 height 13
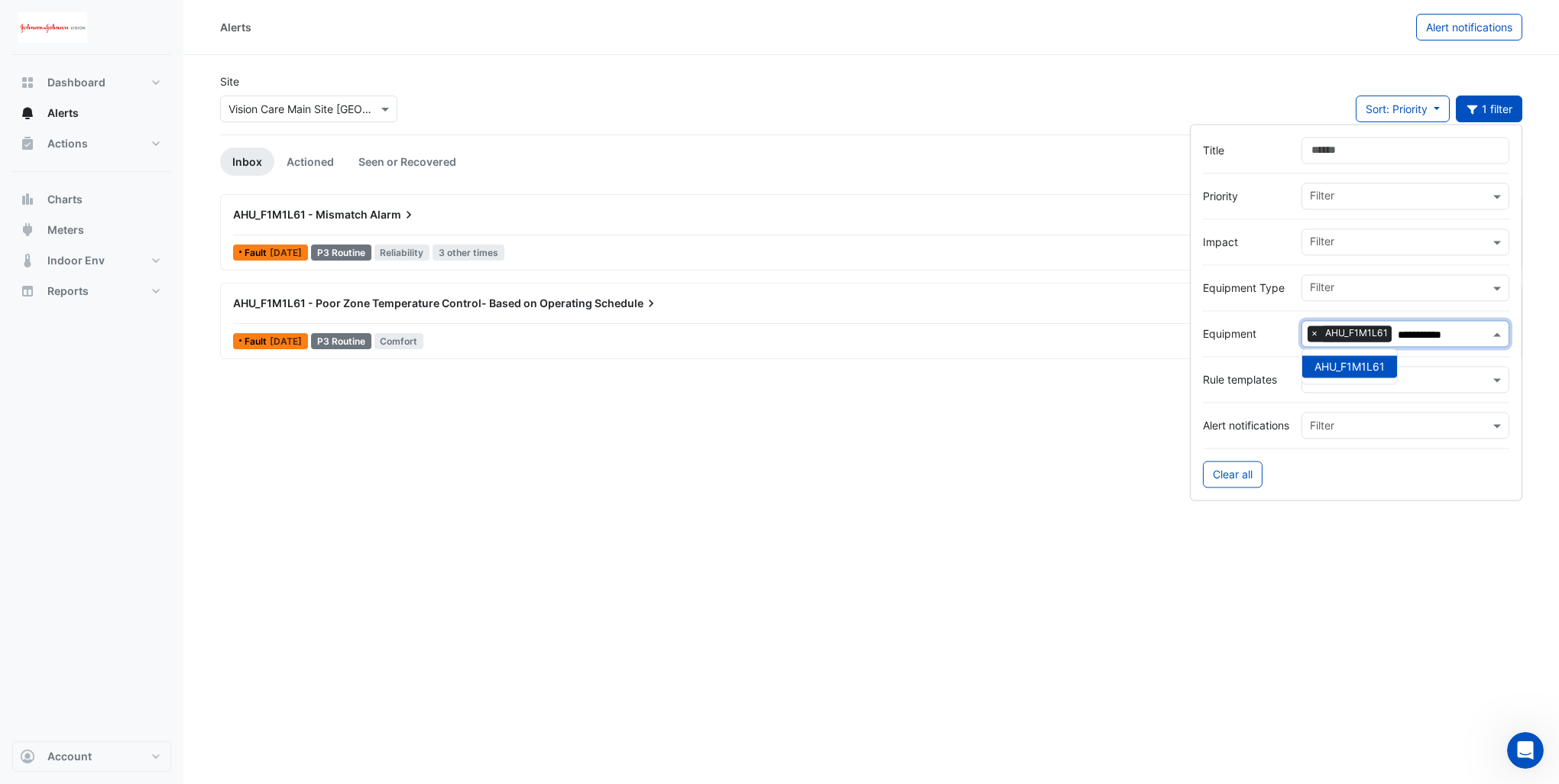
type input "**********"
click at [644, 298] on icon at bounding box center [651, 303] width 15 height 15
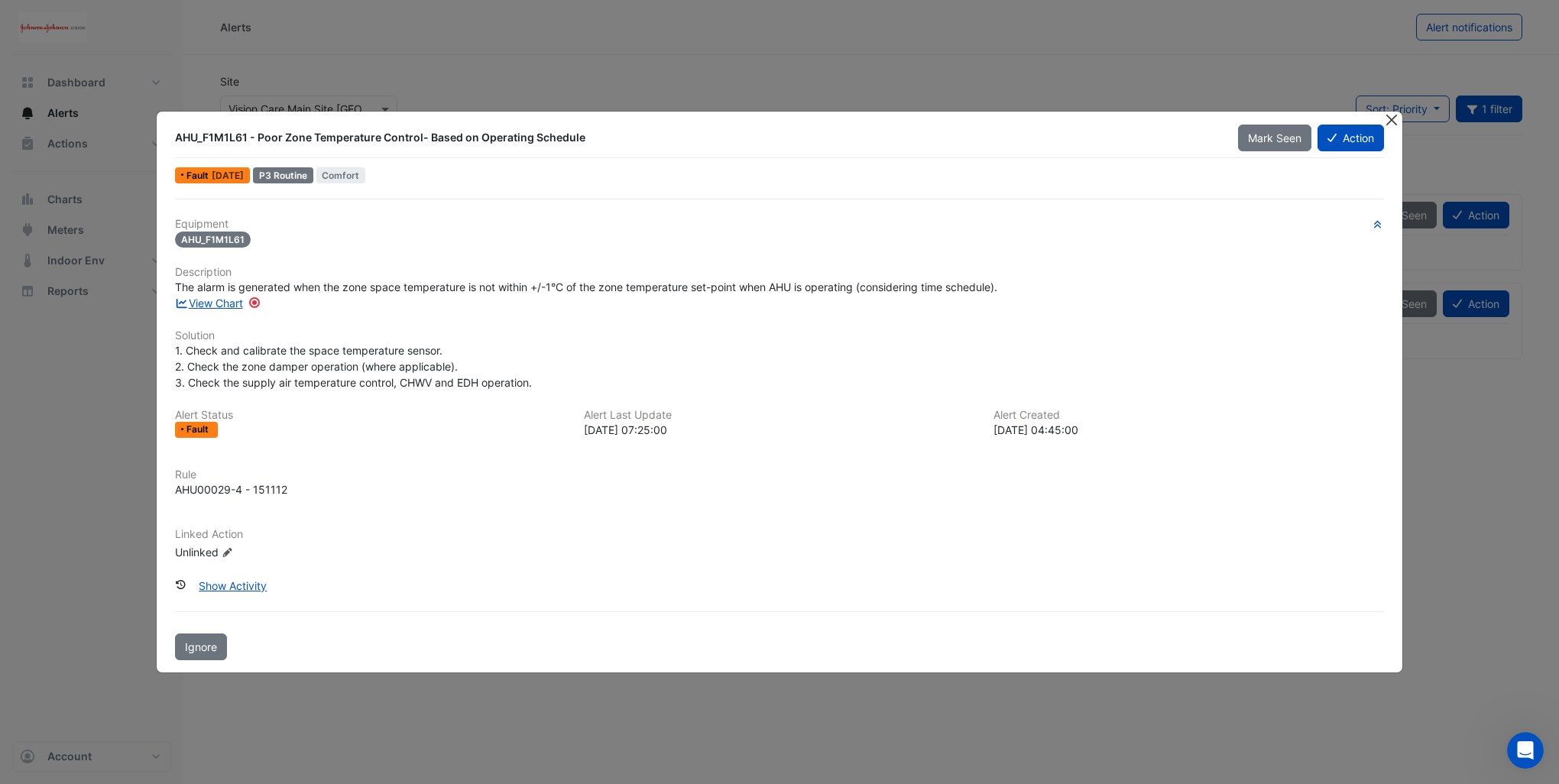
click at [1390, 120] on button "Close" at bounding box center [1391, 119] width 16 height 16
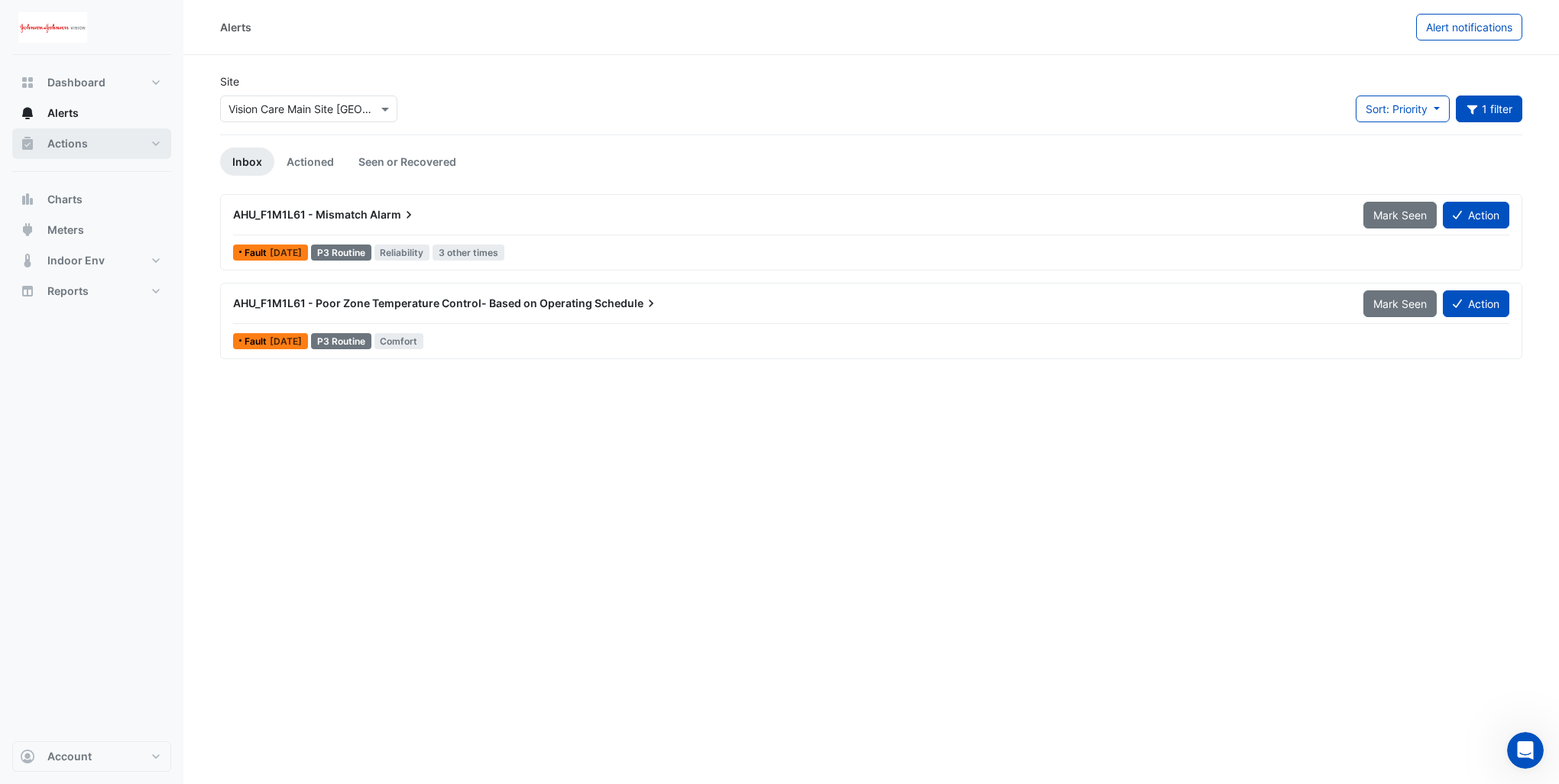
click at [155, 144] on button "Actions" at bounding box center [92, 144] width 159 height 31
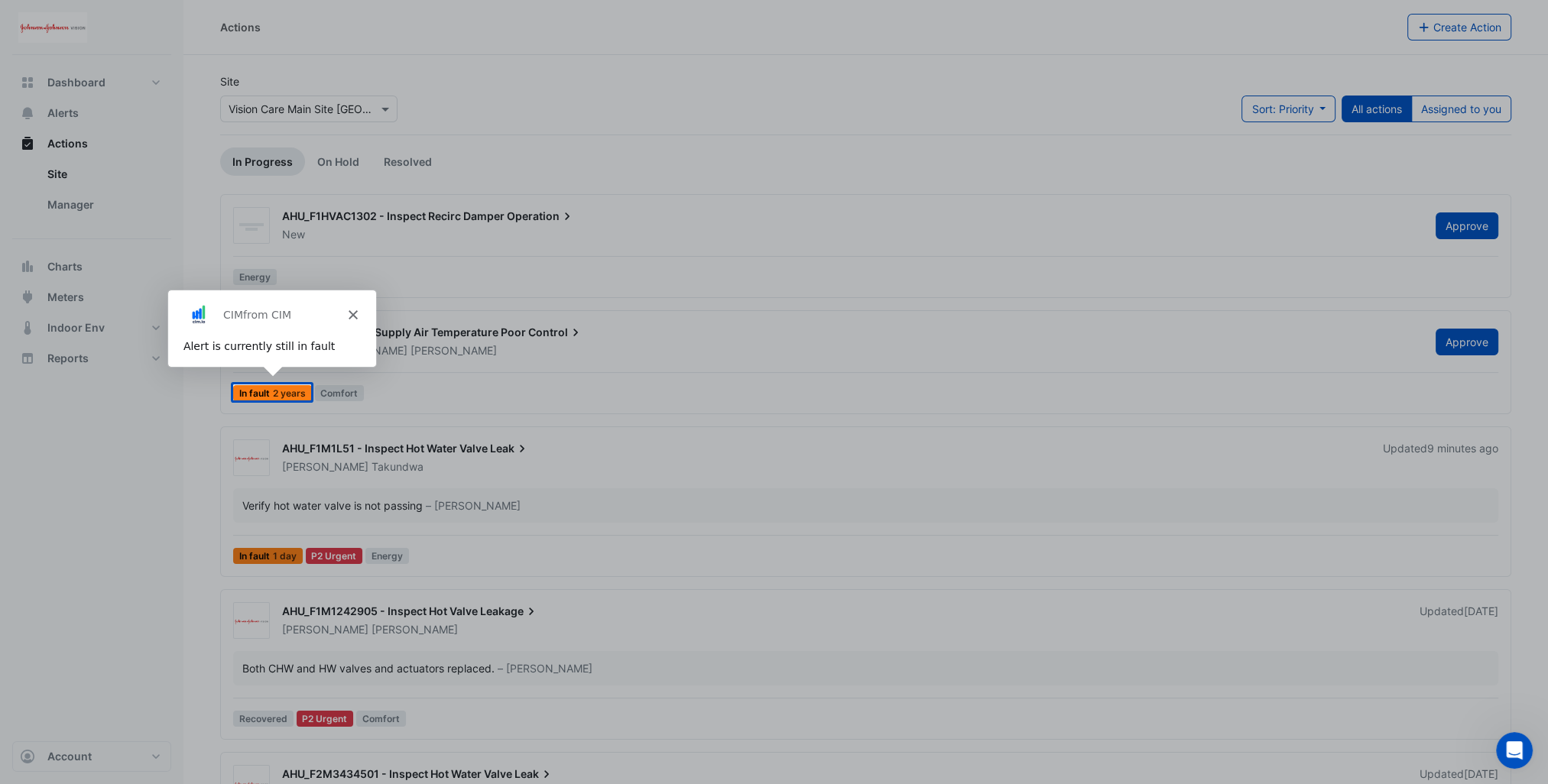
click at [357, 315] on div "CIM from CIM" at bounding box center [270, 313] width 208 height 49
click at [350, 314] on icon "Close" at bounding box center [351, 313] width 9 height 9
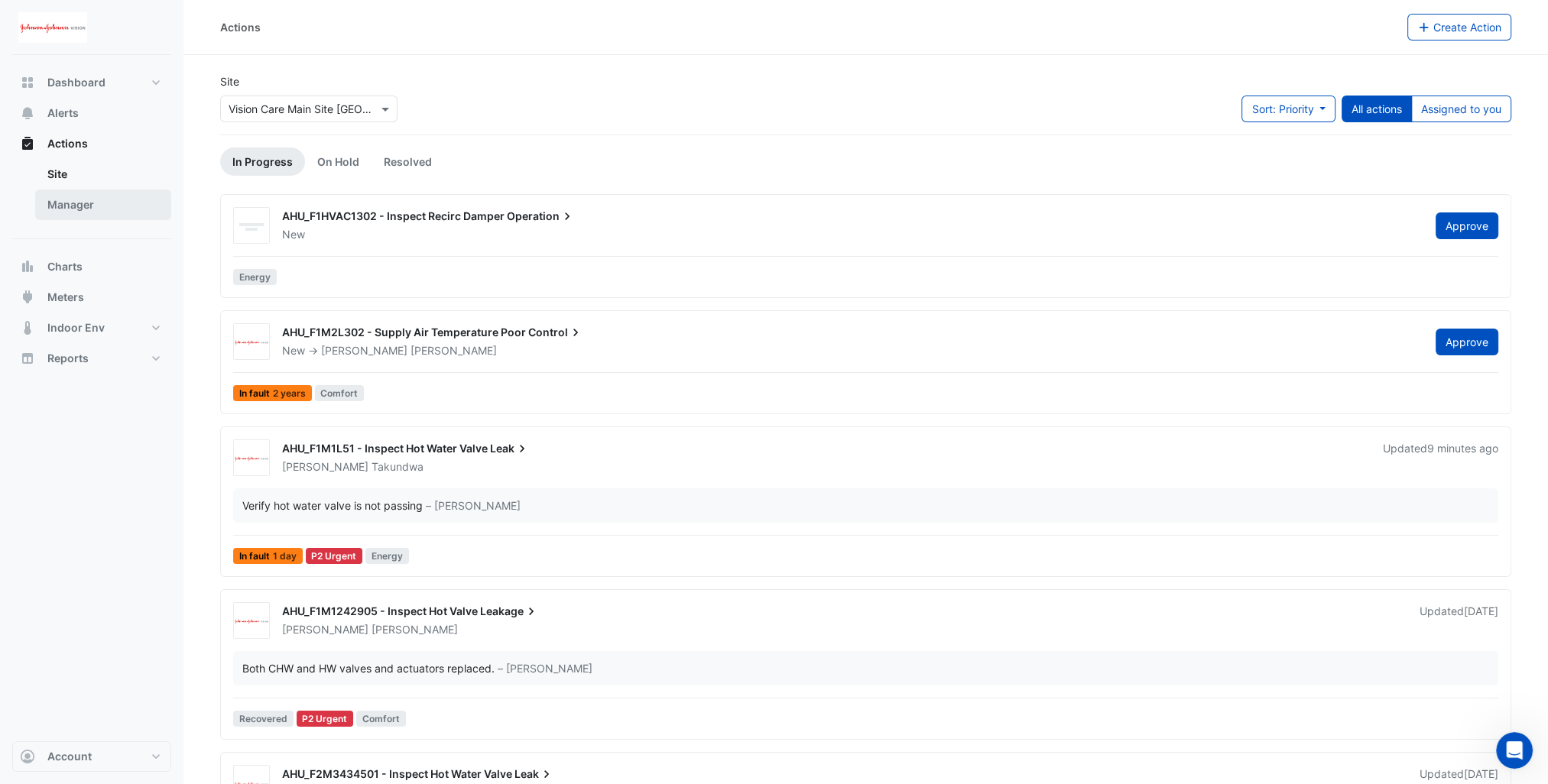
click at [84, 205] on link "Manager" at bounding box center [103, 205] width 136 height 31
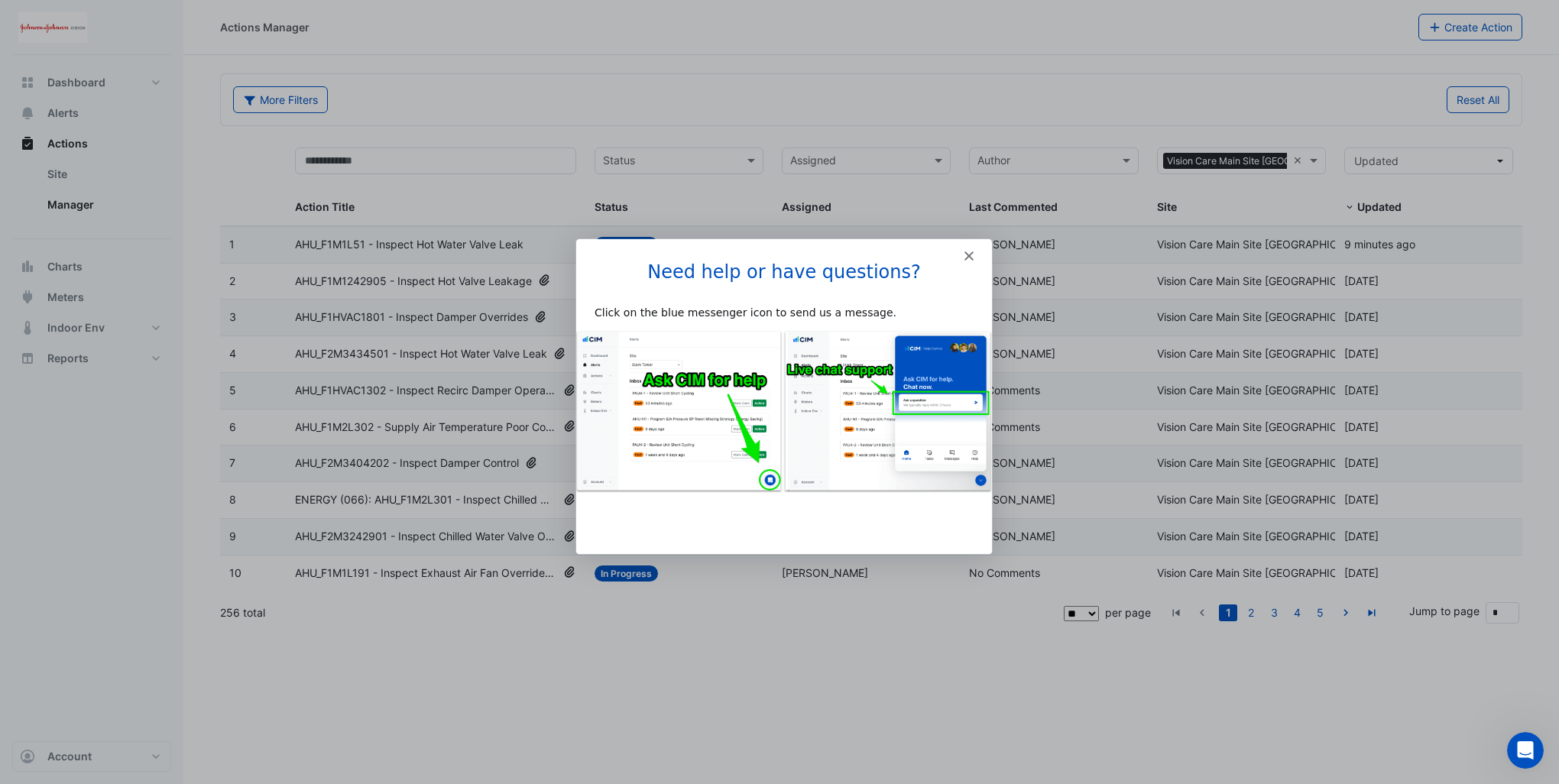
click at [968, 256] on icon "Close" at bounding box center [968, 254] width 9 height 9
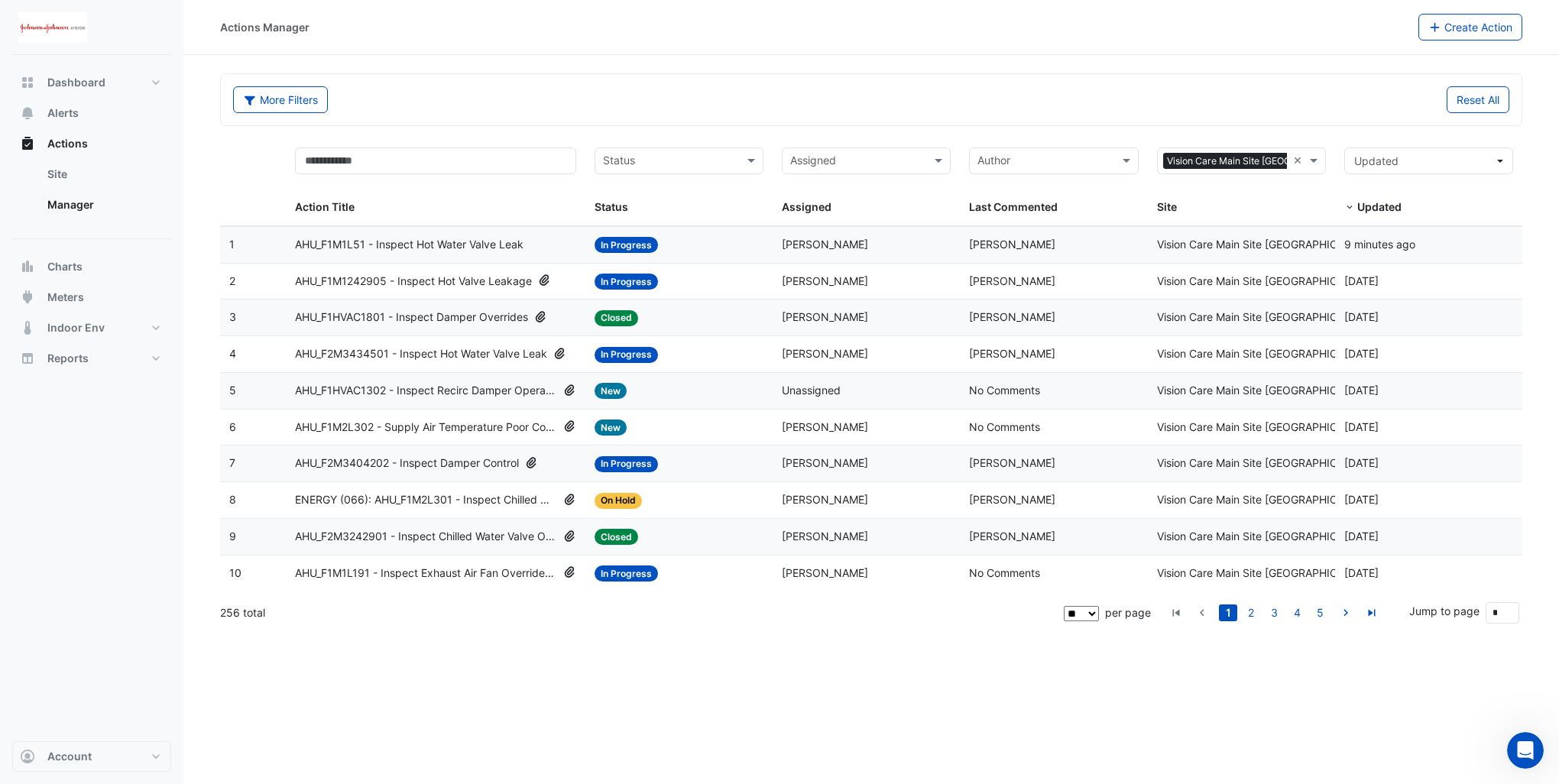
click at [474, 242] on span "AHU_F1M1L51 - Inspect Hot Water Valve Leak" at bounding box center [409, 245] width 228 height 18
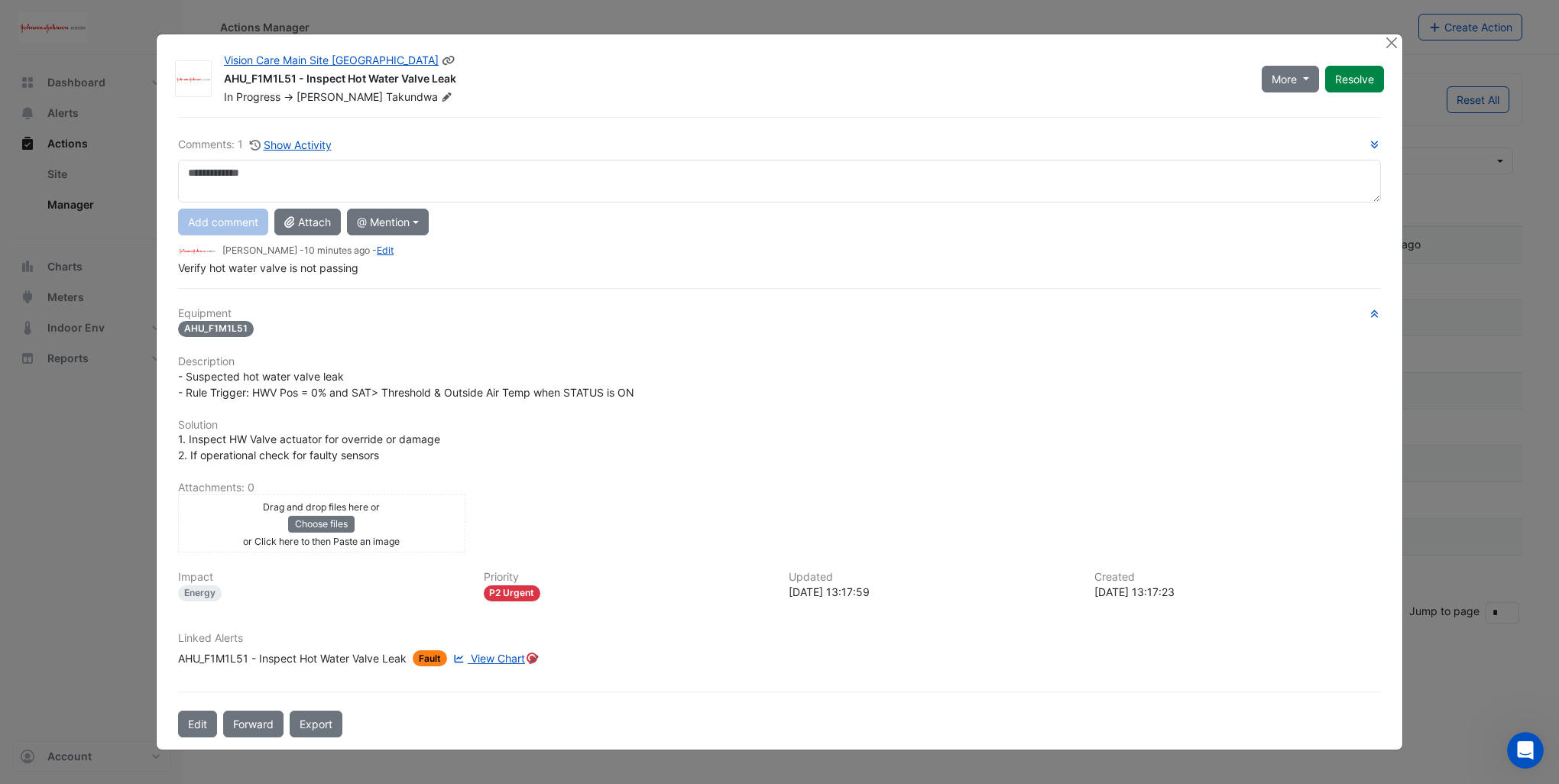
click at [442, 99] on icon at bounding box center [446, 97] width 9 height 9
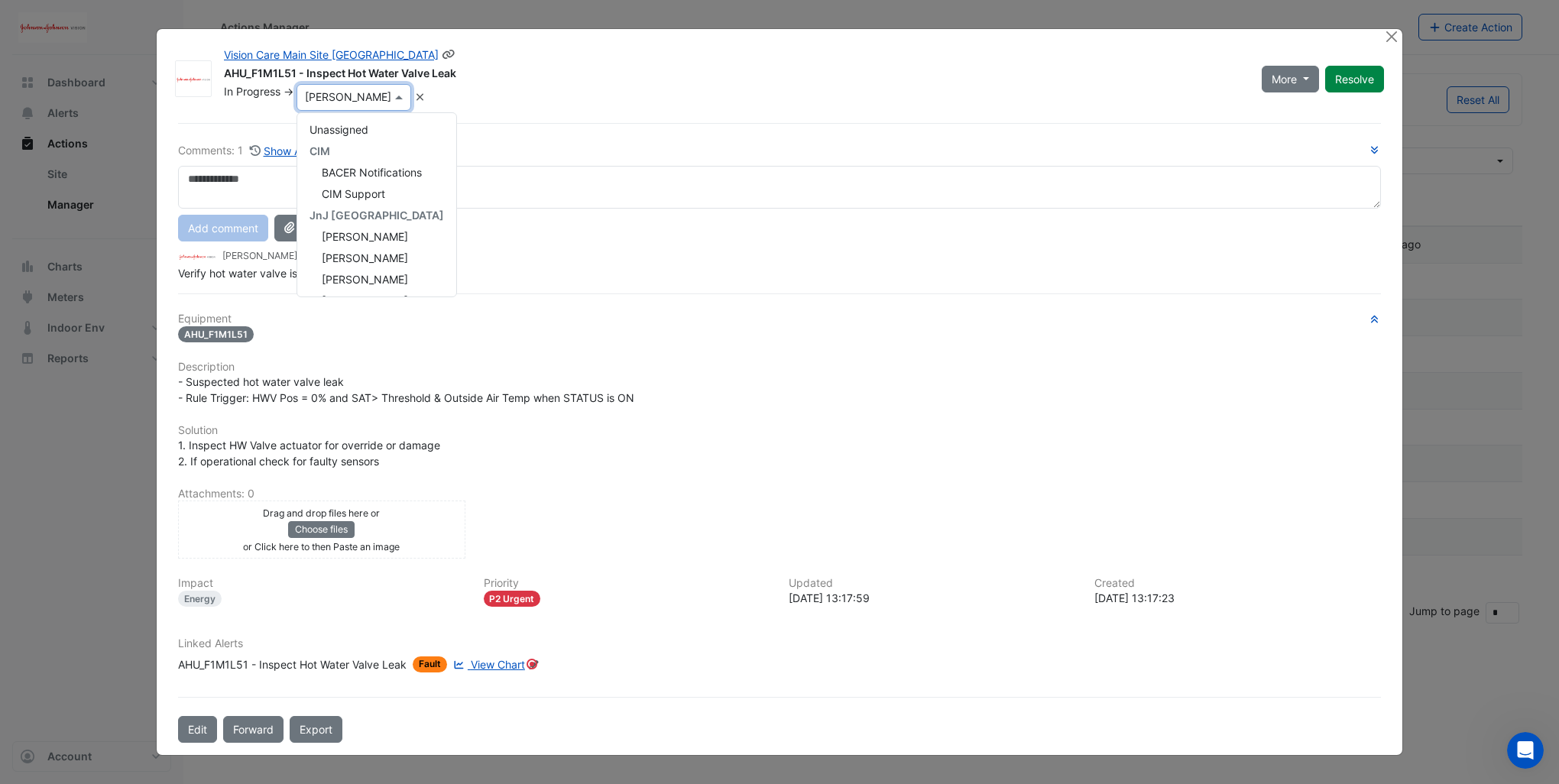
scroll to position [278, 0]
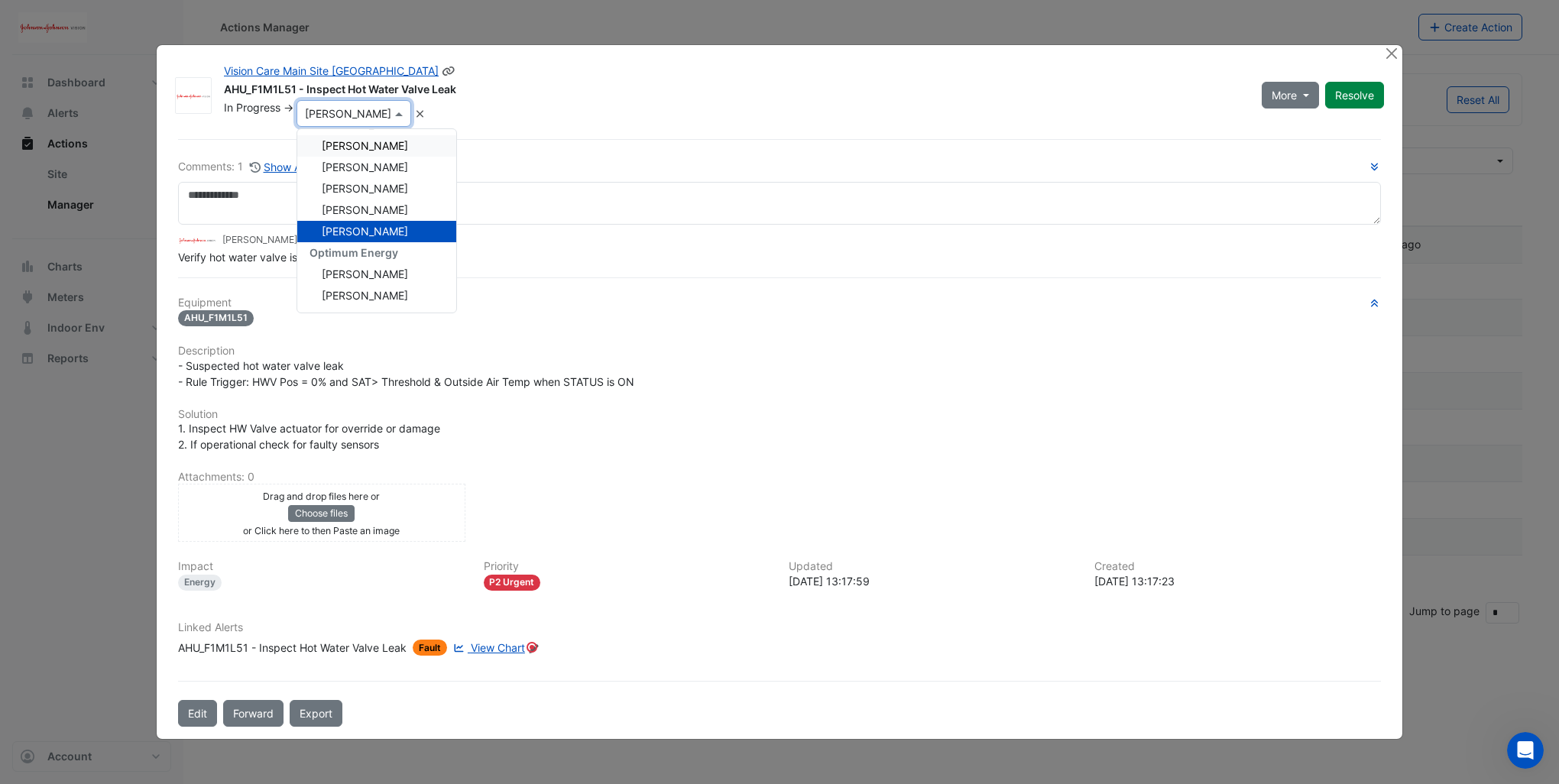
click at [375, 148] on span "Brian Heffernan" at bounding box center [364, 145] width 86 height 13
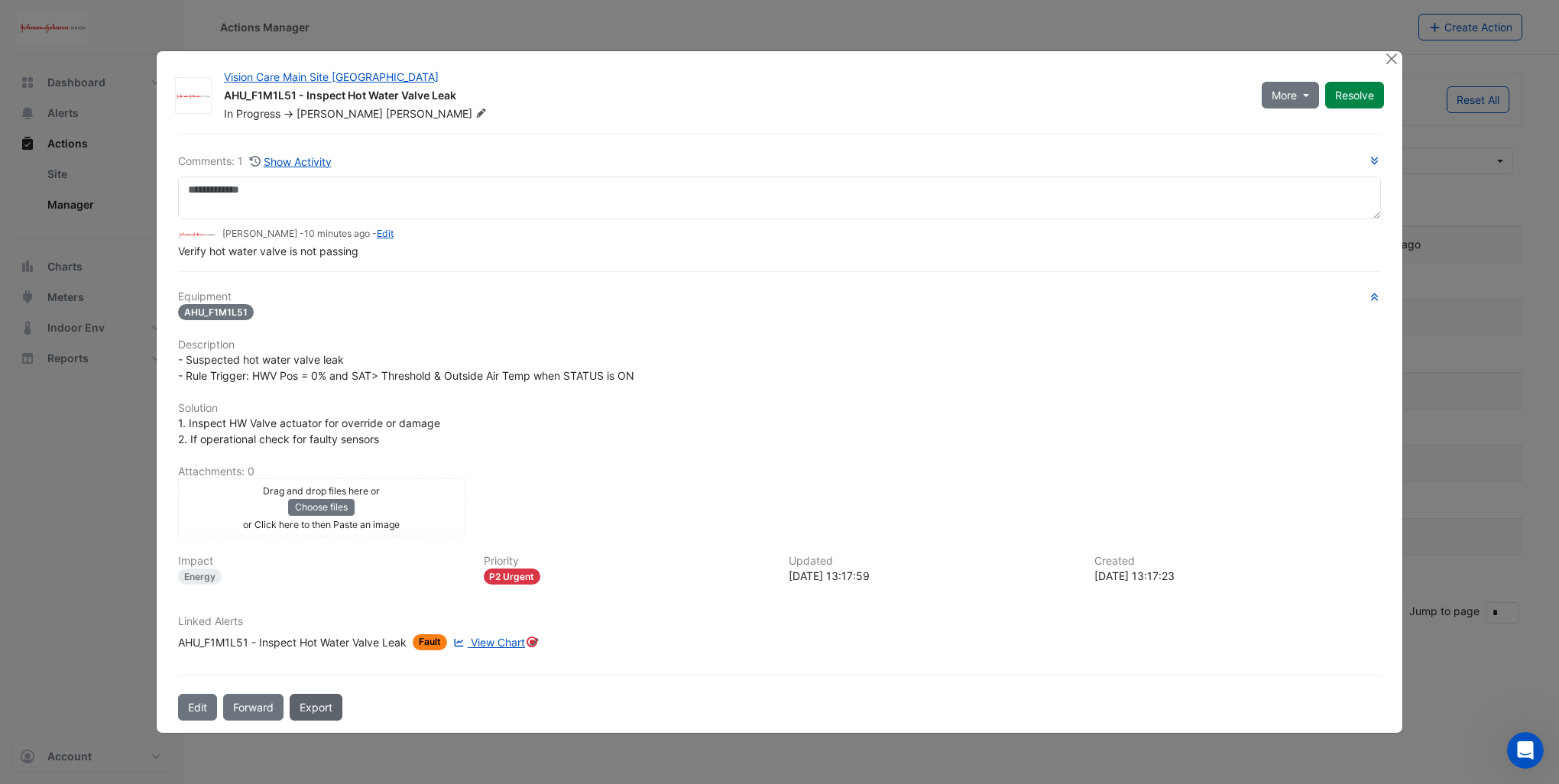
click at [326, 703] on link "Export" at bounding box center [316, 707] width 53 height 27
click at [1389, 62] on button "Close" at bounding box center [1391, 59] width 16 height 16
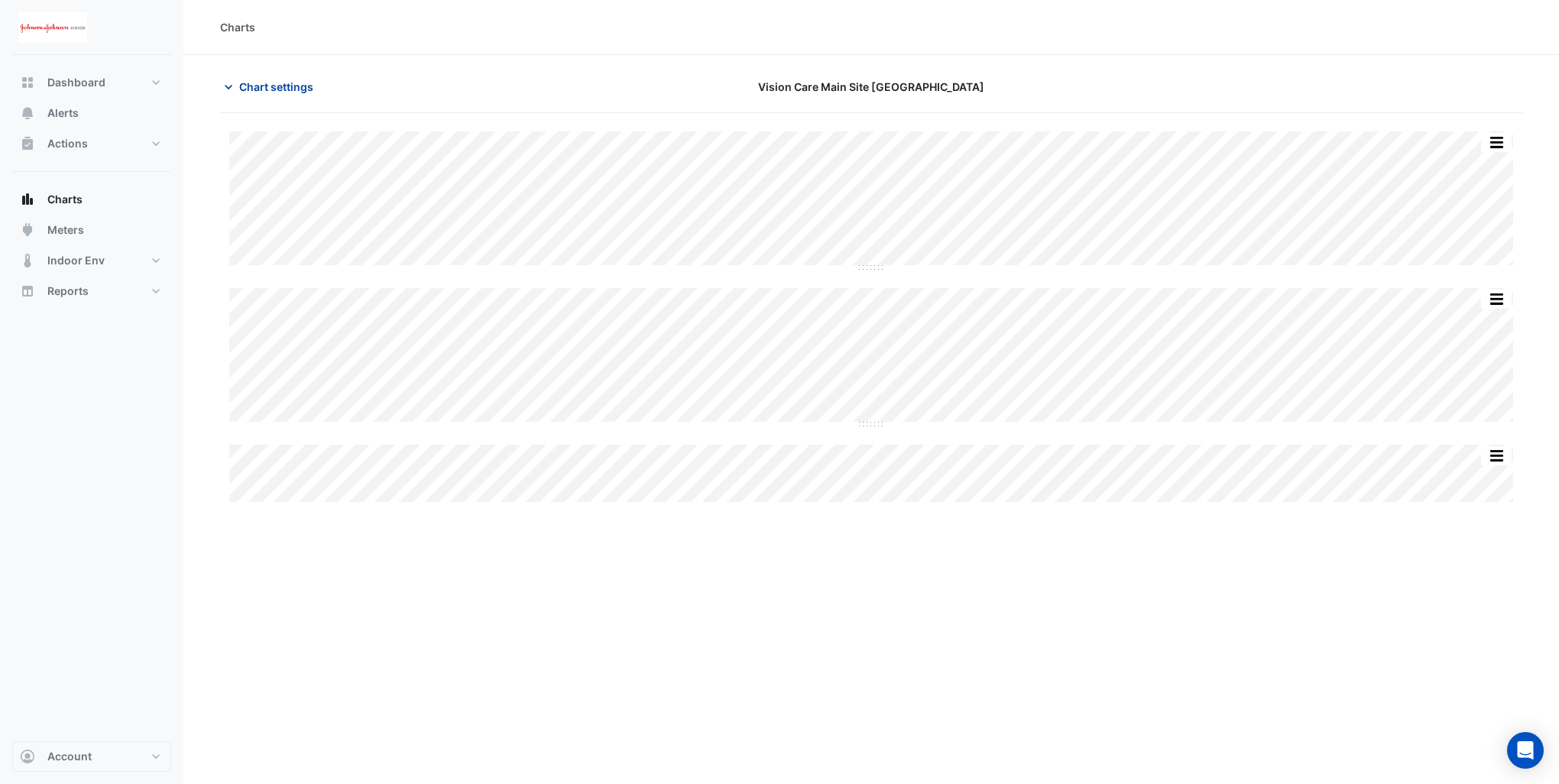
click at [234, 88] on icon "button" at bounding box center [228, 87] width 15 height 15
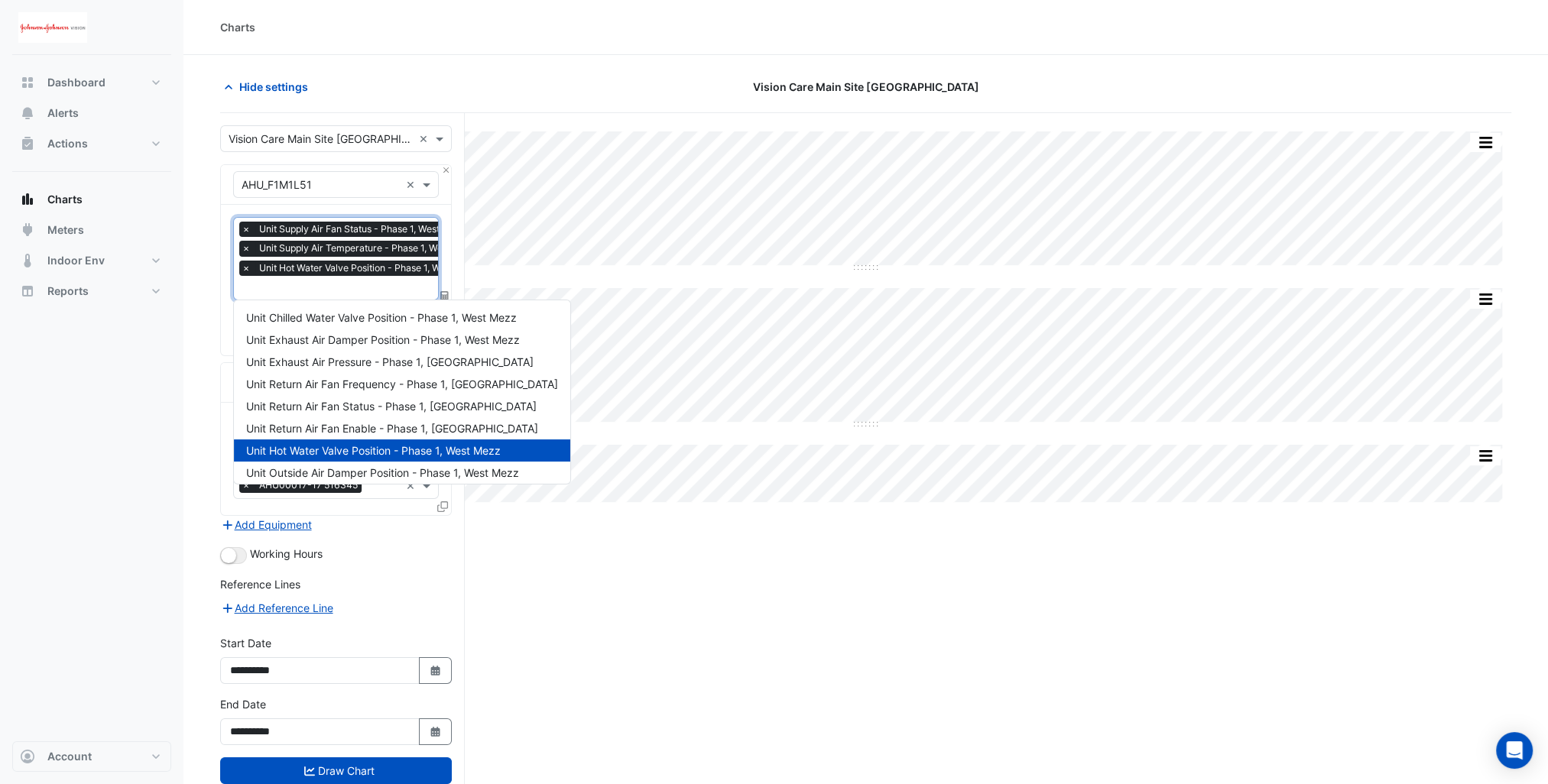
scroll to position [0, 8]
click at [313, 285] on input "text" at bounding box center [357, 288] width 246 height 16
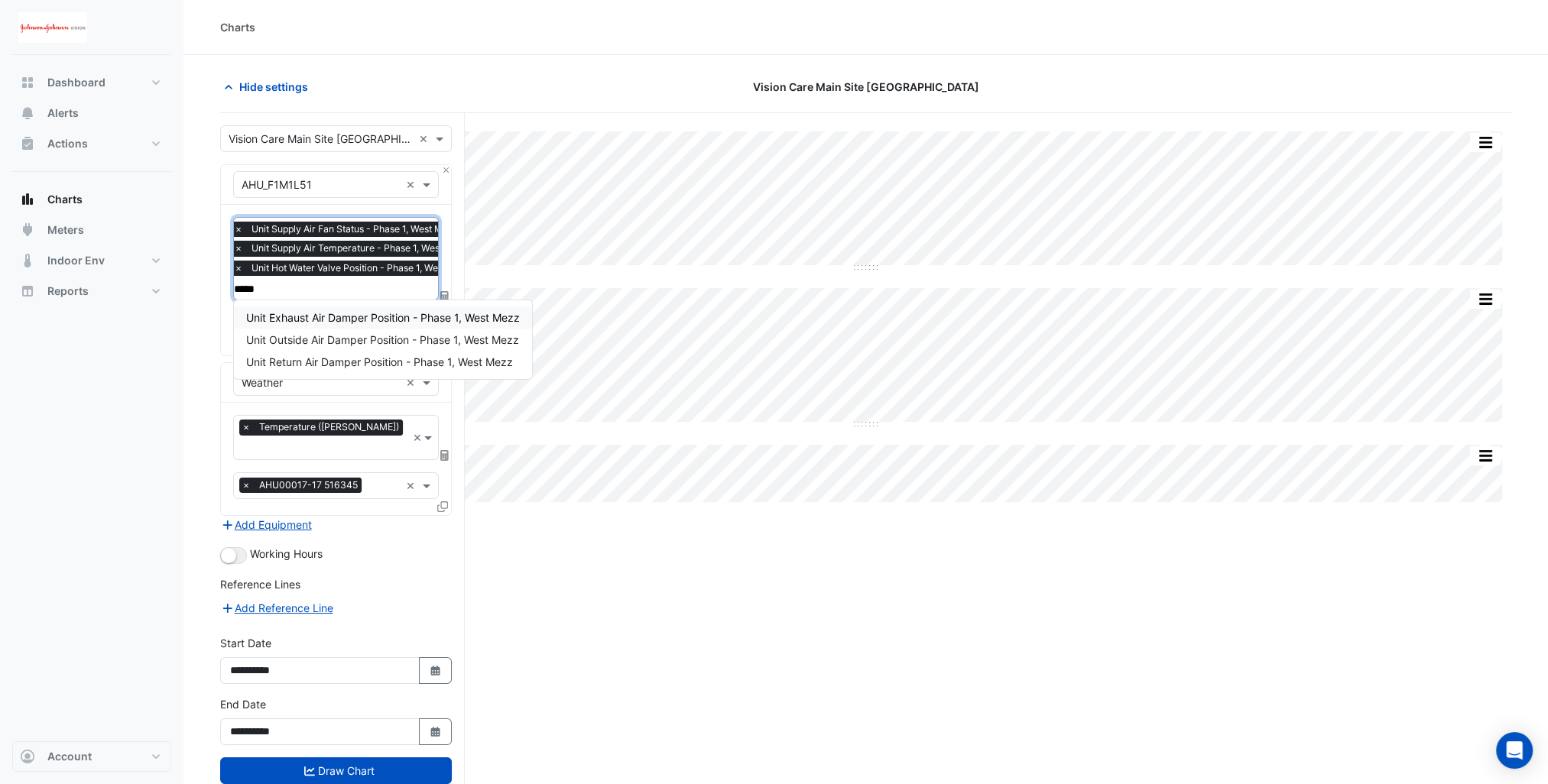
type input "******"
click at [321, 319] on span "Unit Exhaust Air Damper Position - Phase 1, West Mezz" at bounding box center [382, 318] width 273 height 13
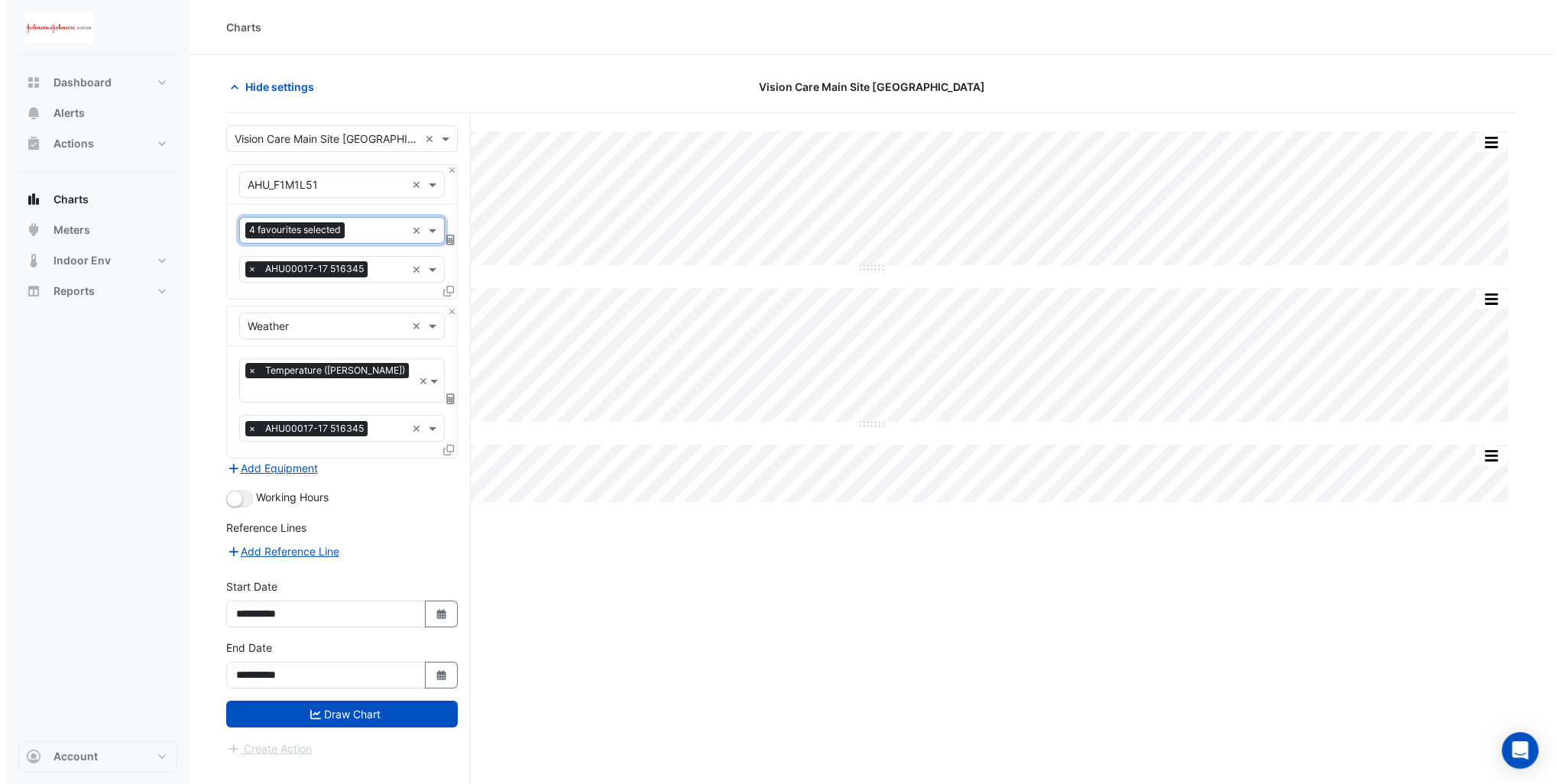
scroll to position [0, 0]
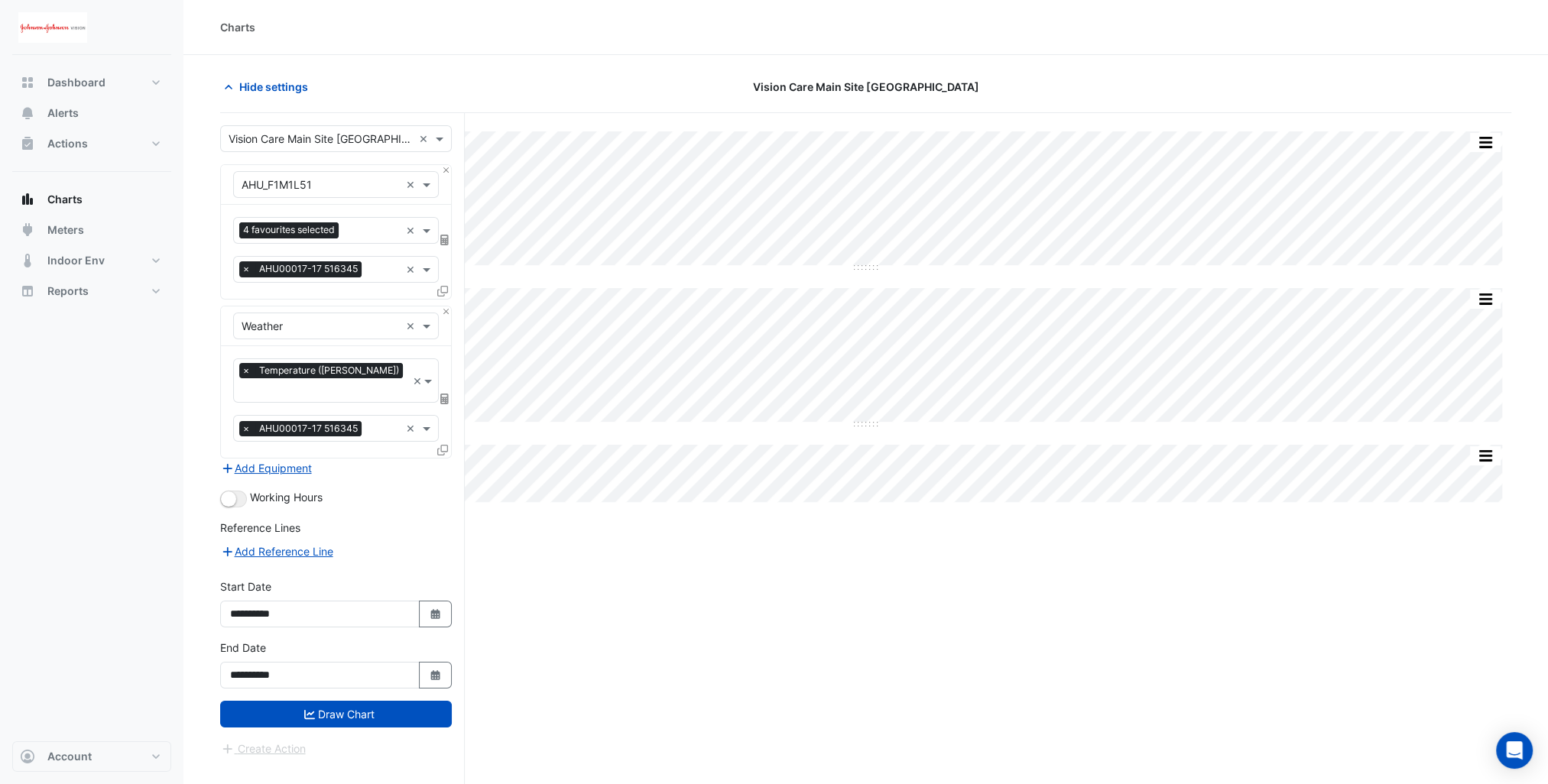
click at [281, 283] on div "4 favourites selected × × AHU00017-17 516345 ×" at bounding box center [335, 252] width 230 height 94
click at [281, 292] on div "4 favourites selected × × AHU00017-17 516345 ×" at bounding box center [335, 252] width 230 height 94
click at [303, 295] on div "4 favourites selected × × AHU00017-17 516345 ×" at bounding box center [335, 252] width 230 height 94
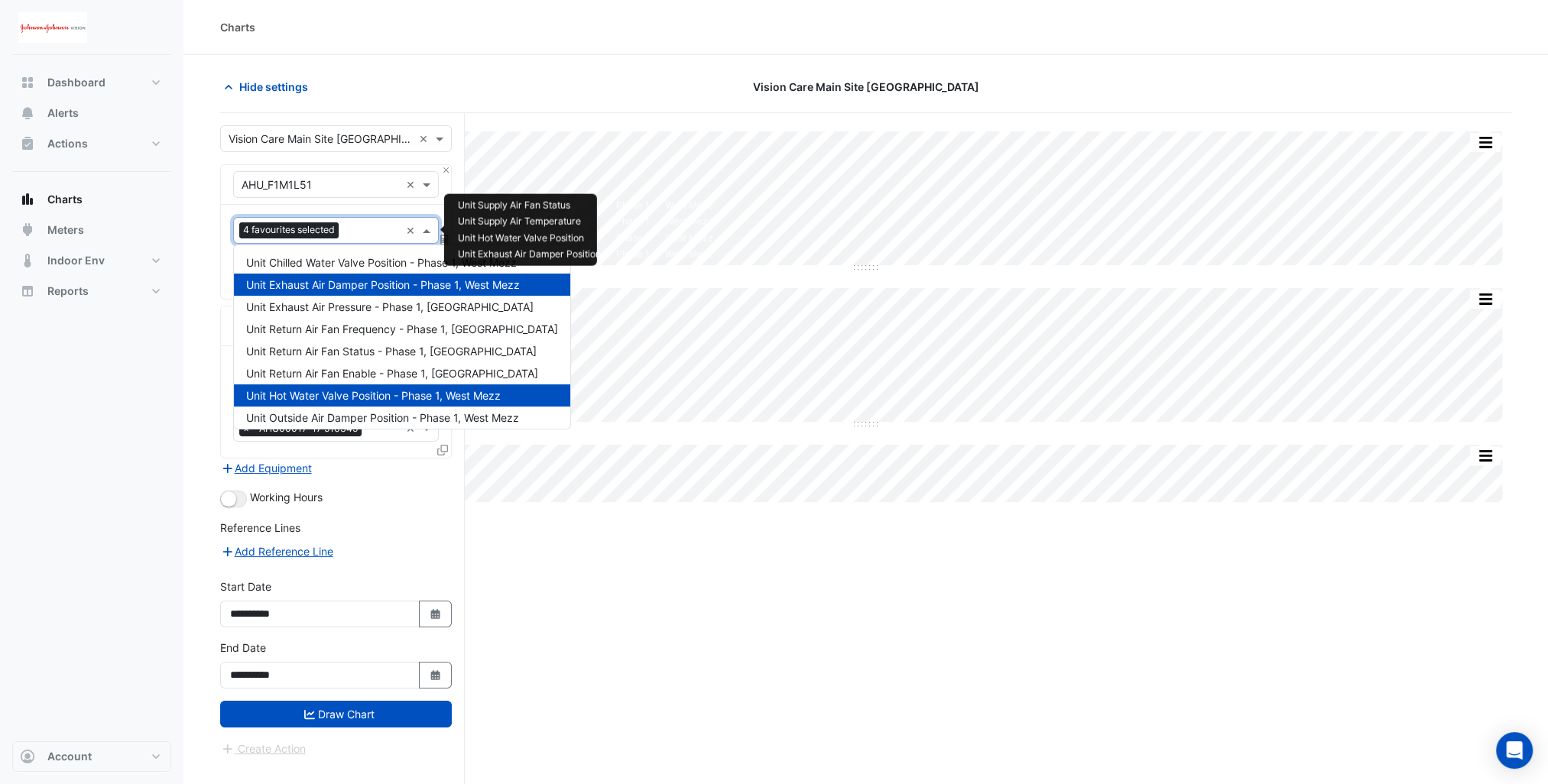
click at [373, 232] on input "text" at bounding box center [372, 232] width 55 height 16
click at [334, 416] on span "Unit Outside Air Damper Position - Phase 1, West Mezz" at bounding box center [382, 418] width 273 height 13
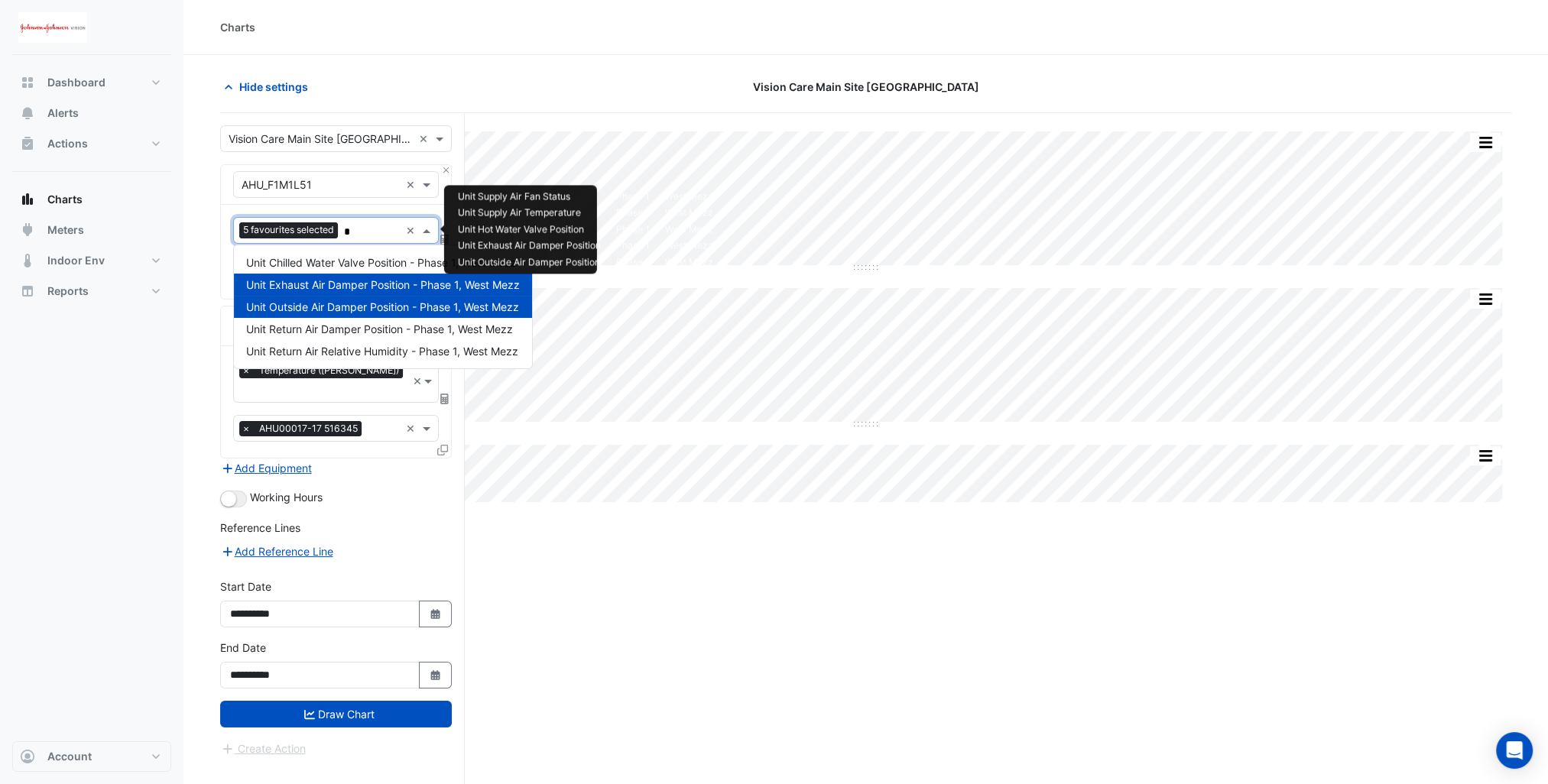
type input "**"
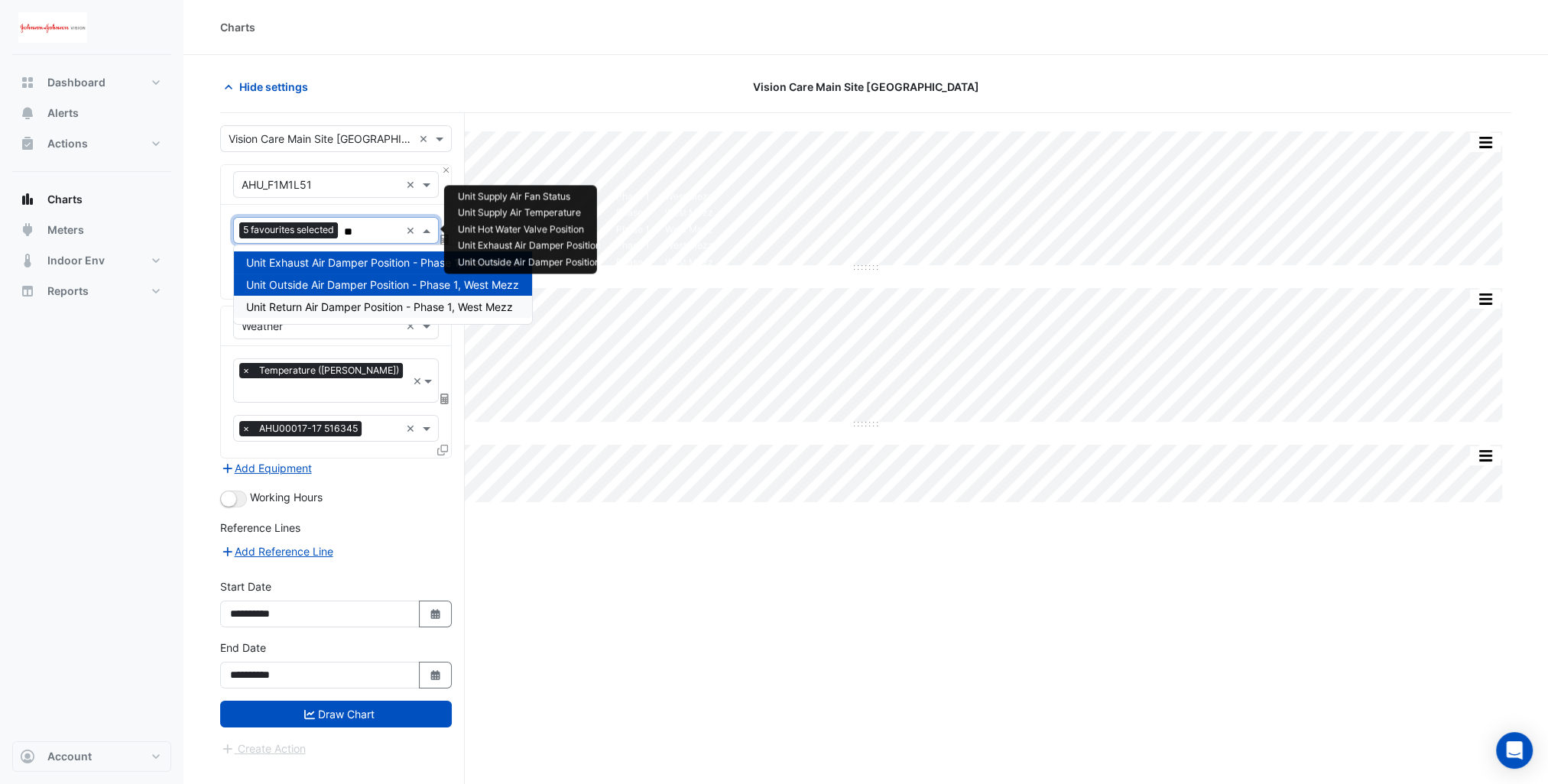
click at [357, 306] on span "Unit Return Air Damper Position - Phase 1, West Mezz" at bounding box center [379, 307] width 267 height 13
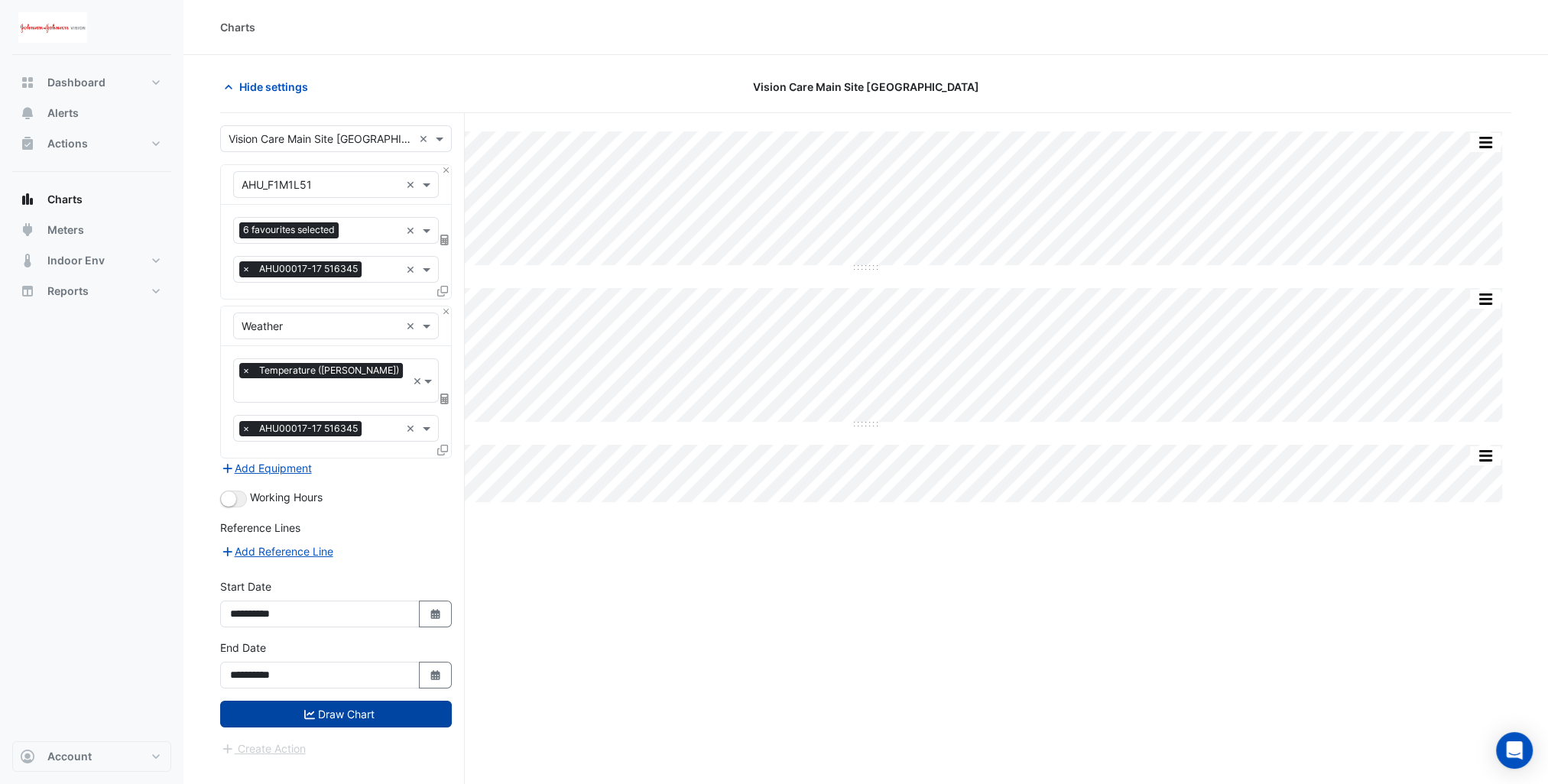
click at [353, 700] on button "Draw Chart" at bounding box center [335, 714] width 232 height 27
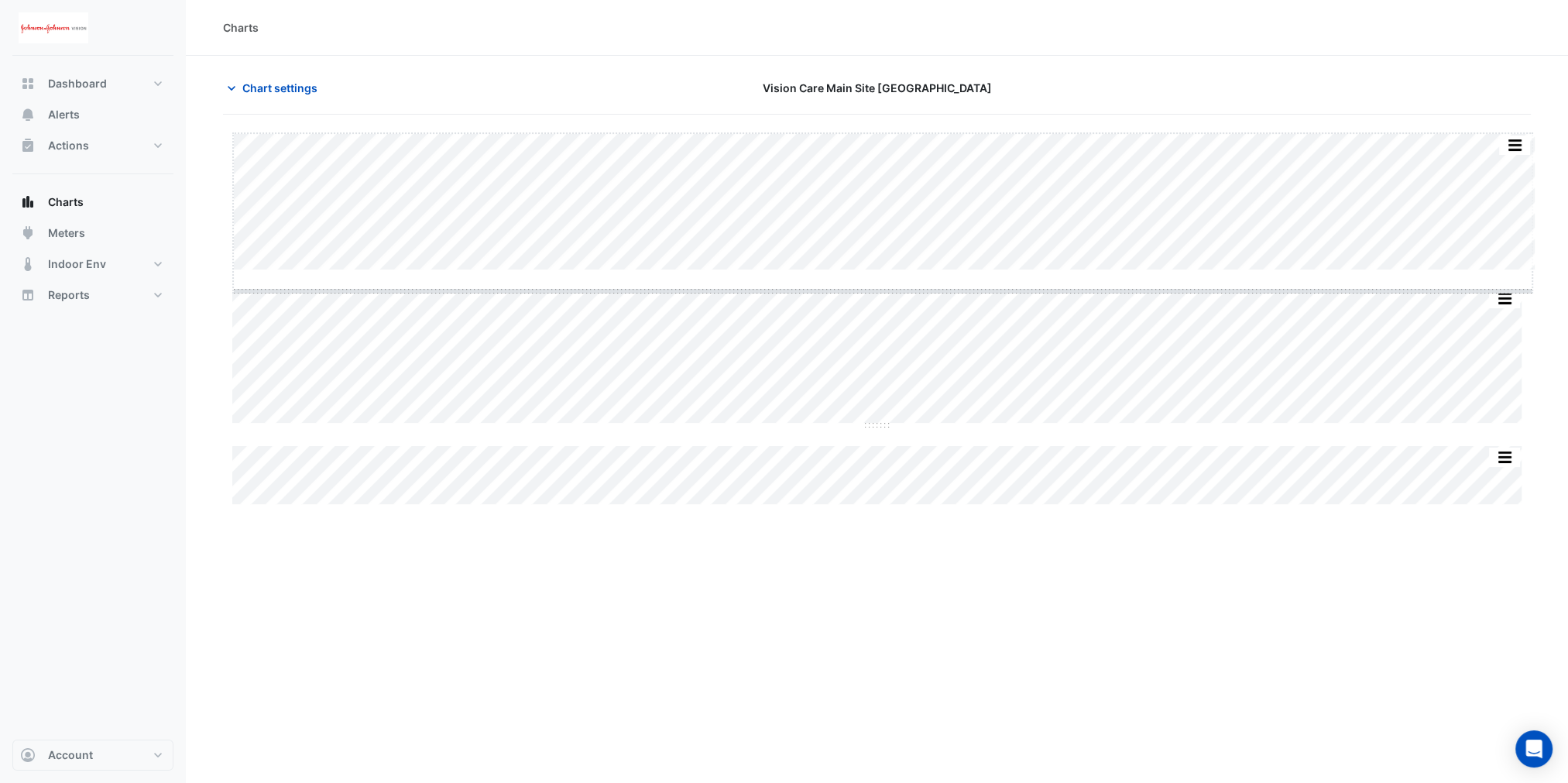
drag, startPoint x: 883, startPoint y: 272, endPoint x: 886, endPoint y: 290, distance: 18.2
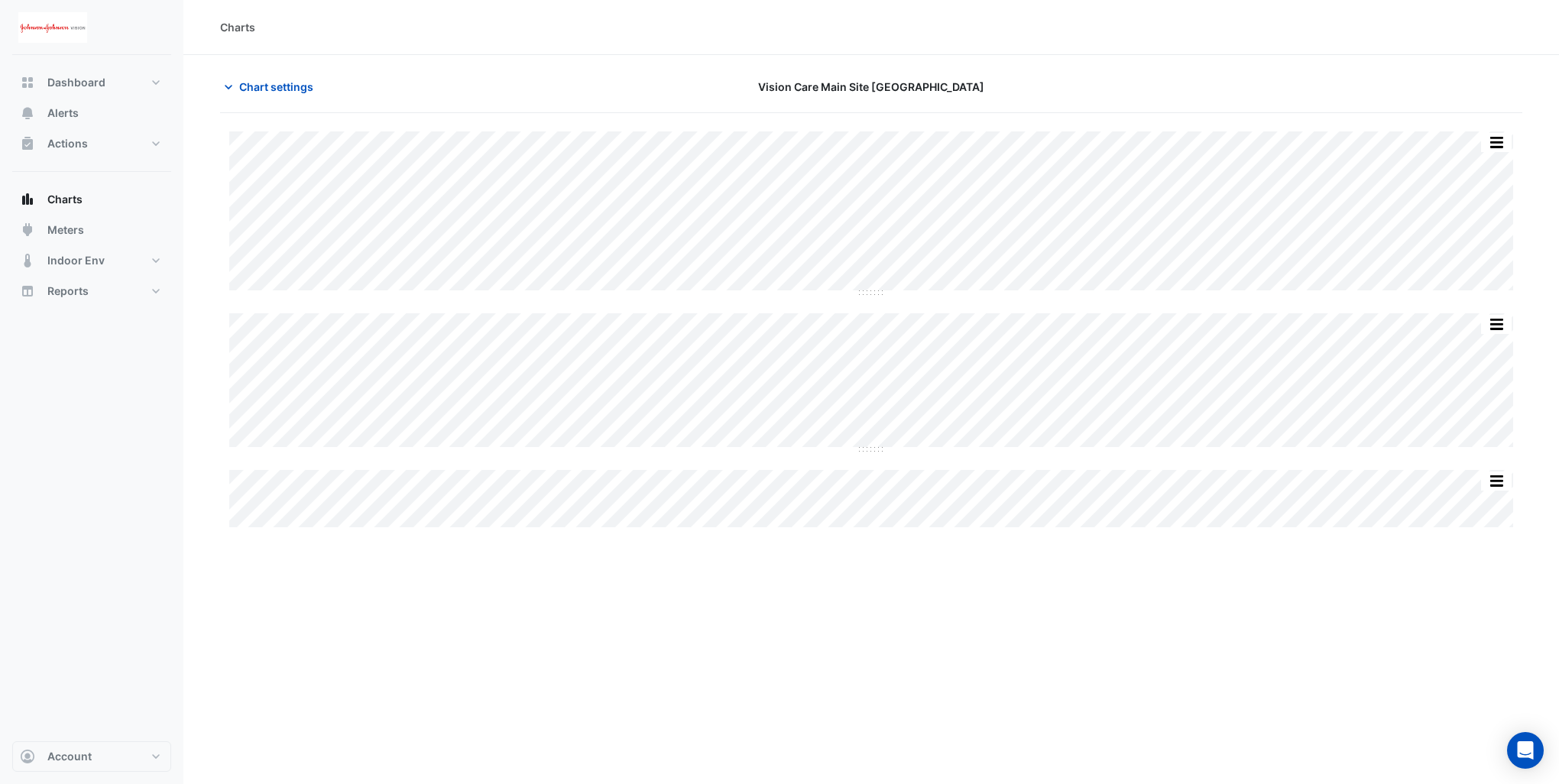
click at [869, 469] on div "Split by Equip Split All Split None Print Save as JPEG Save as PNG Pivot Data T…" at bounding box center [871, 329] width 1302 height 396
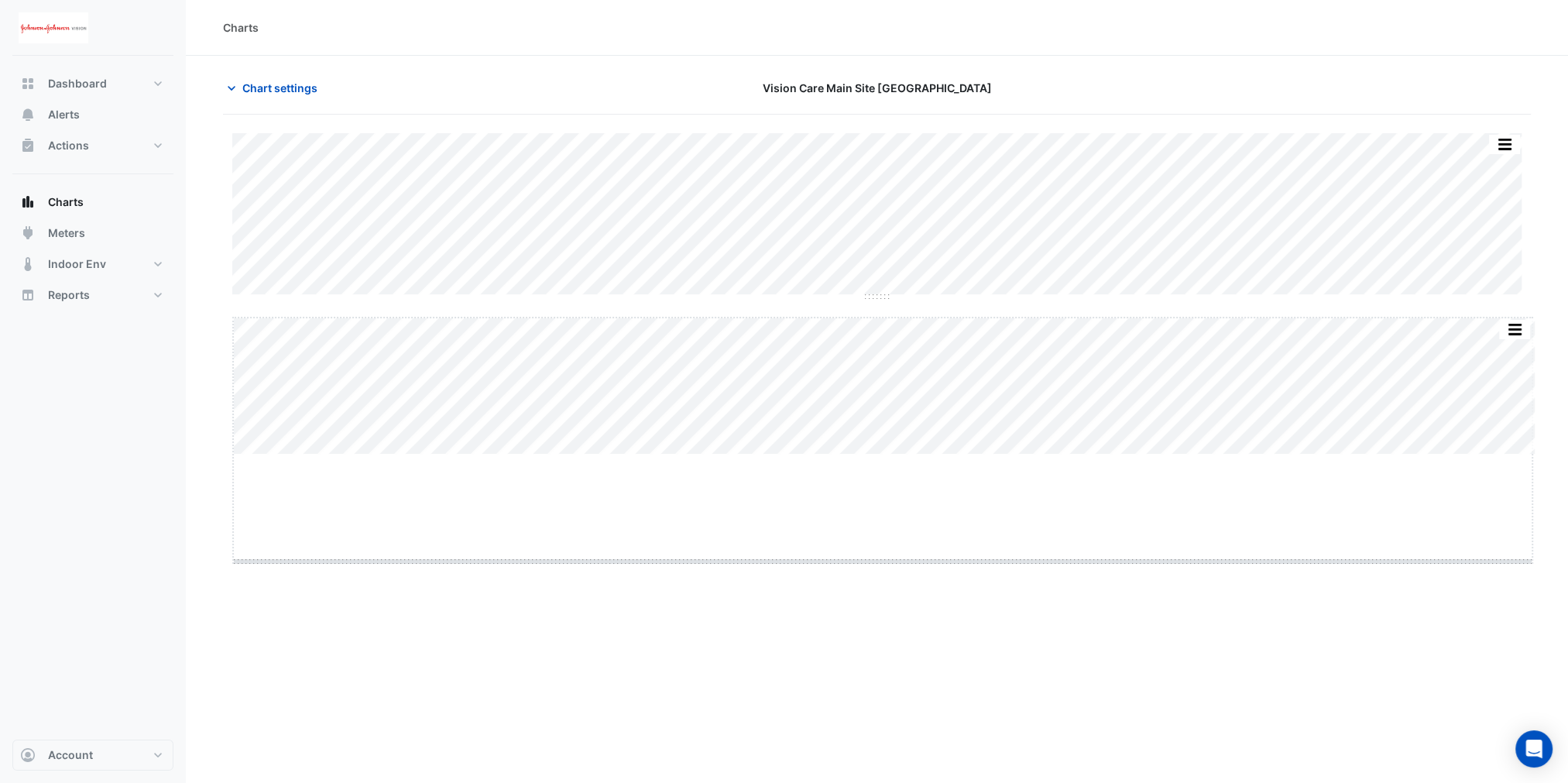
drag, startPoint x: 881, startPoint y: 453, endPoint x: 887, endPoint y: 559, distance: 106.2
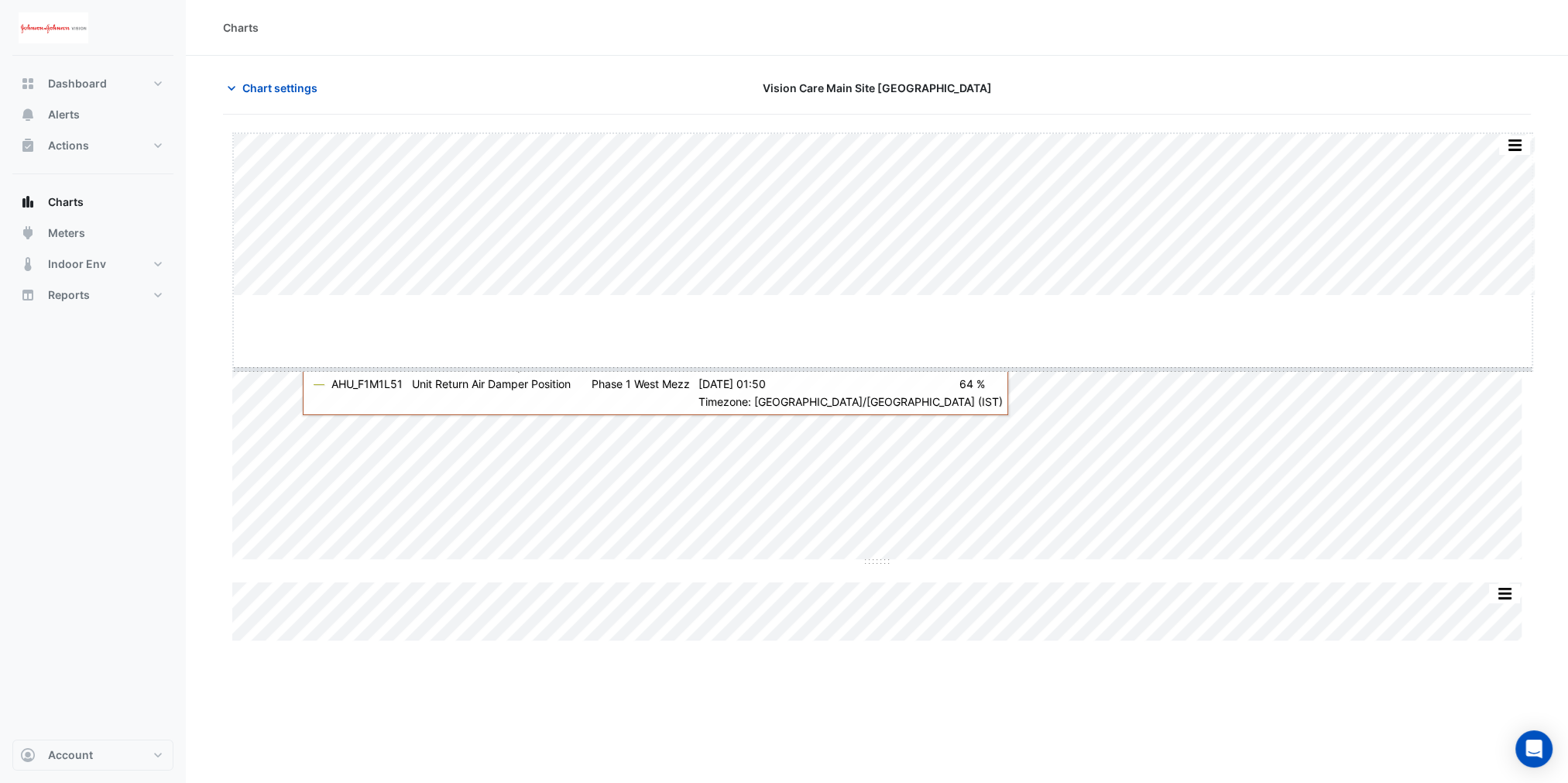
drag, startPoint x: 880, startPoint y: 296, endPoint x: 889, endPoint y: 366, distance: 70.6
